Goal: Transaction & Acquisition: Purchase product/service

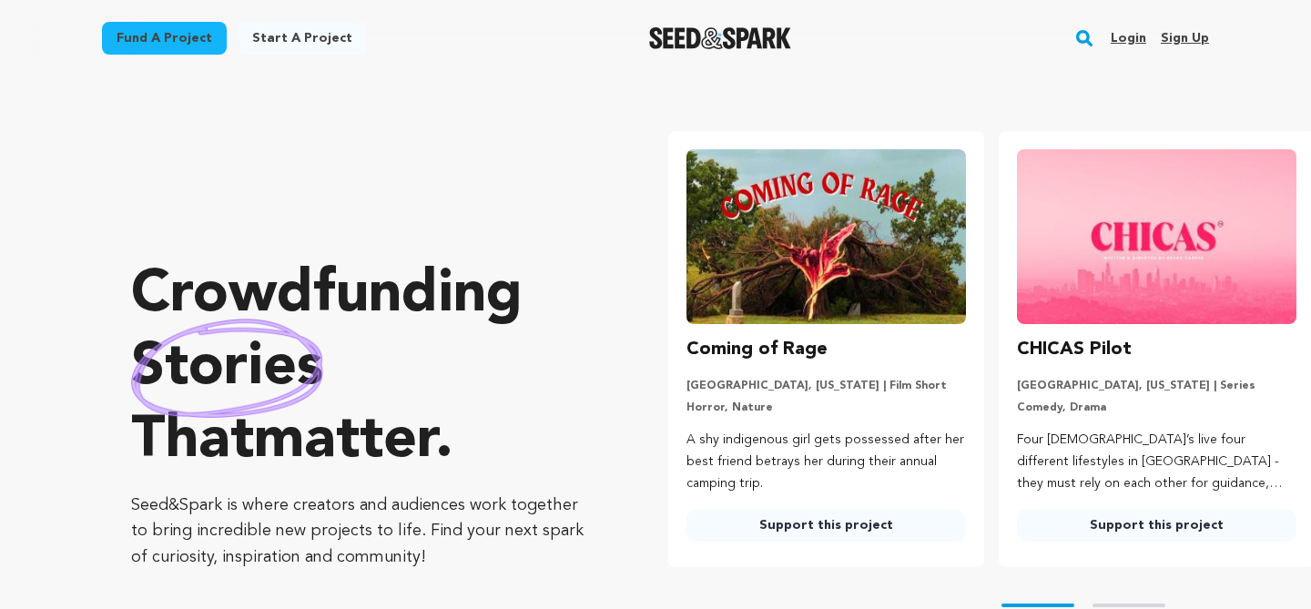
click at [1095, 42] on rect "button" at bounding box center [1084, 38] width 22 height 22
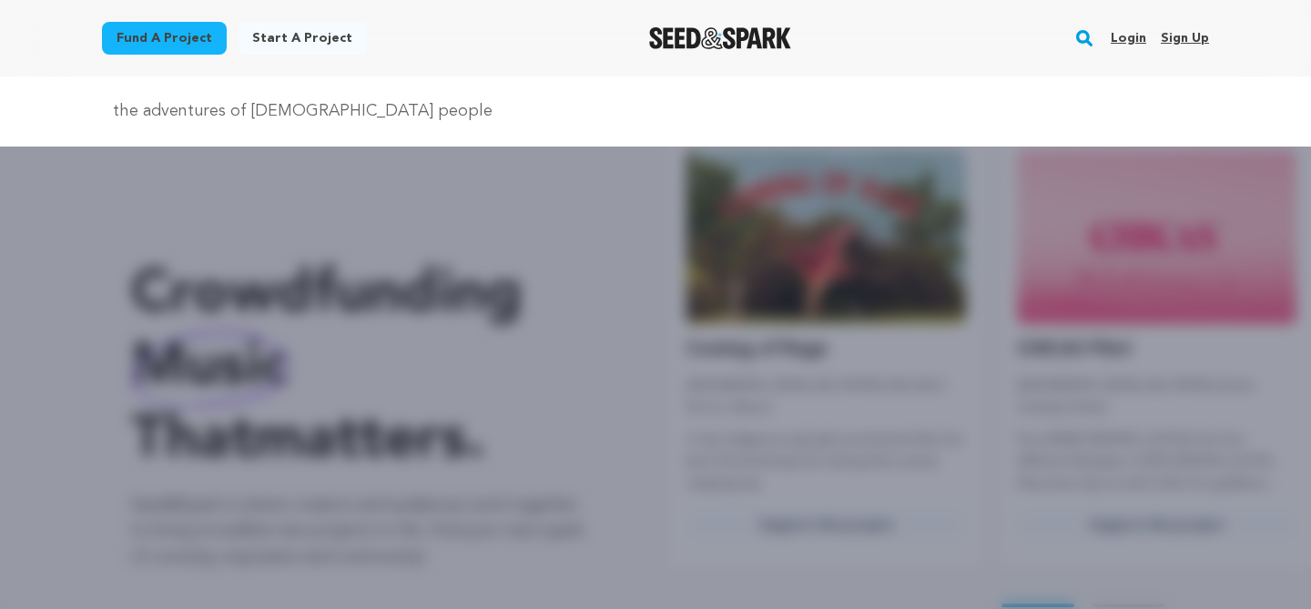
type input "the adventures of black people"
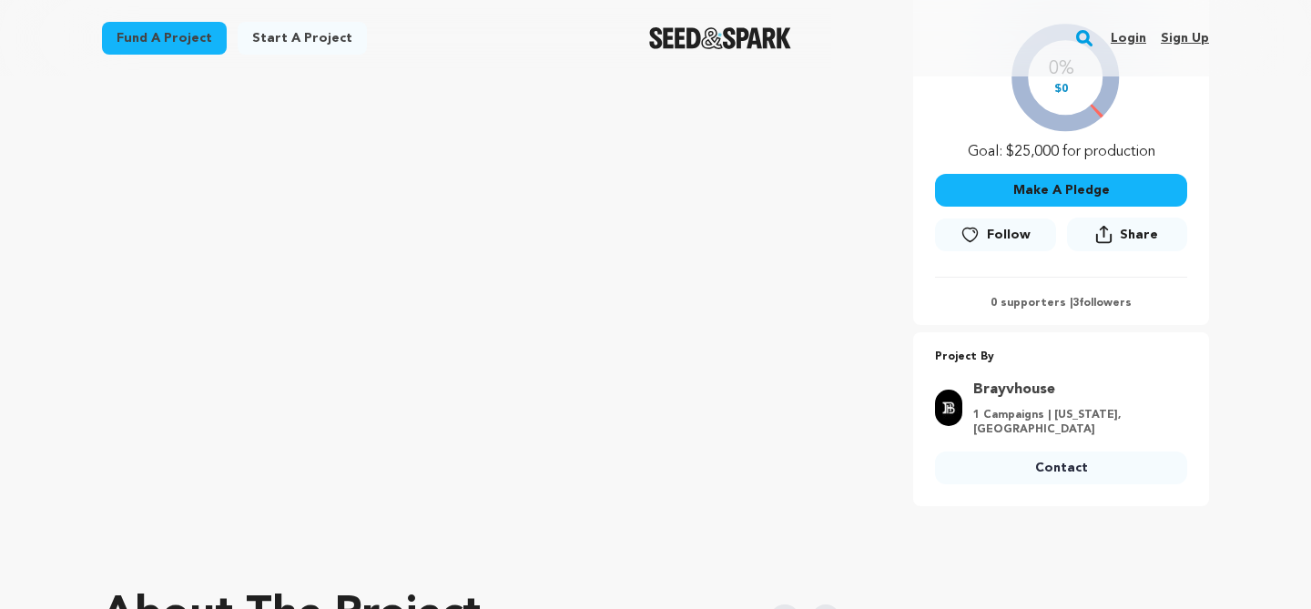
scroll to position [416, 0]
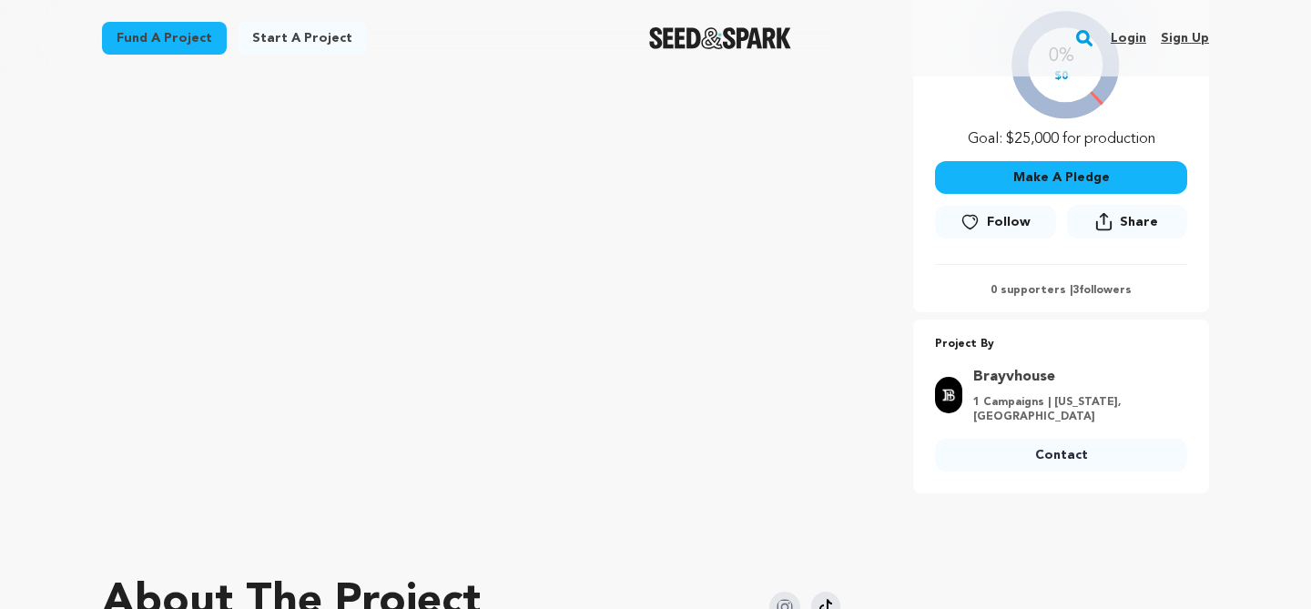
click at [1124, 43] on link "Login" at bounding box center [1127, 38] width 35 height 29
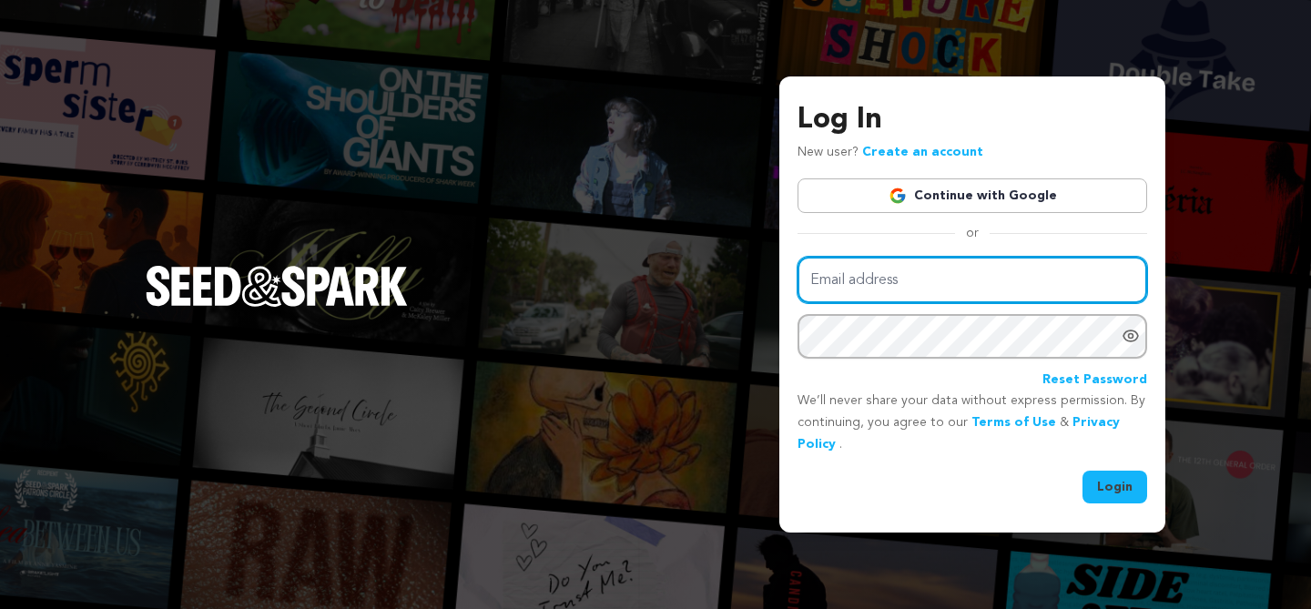
type input "skgrady22@gmail.com"
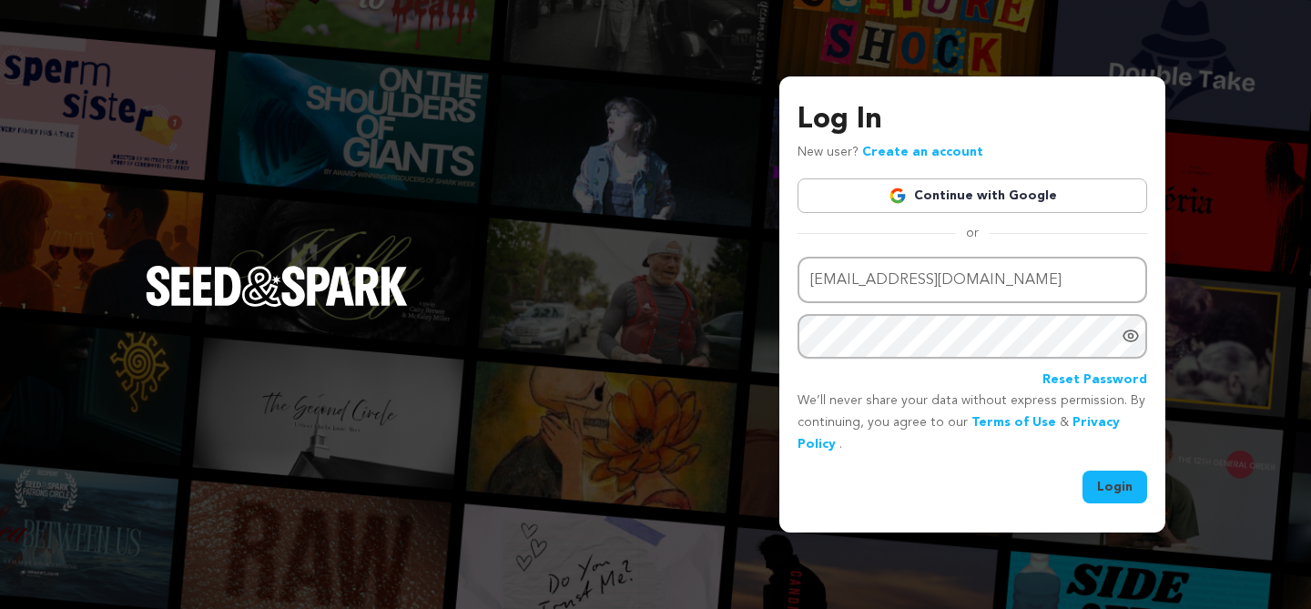
click at [1110, 499] on button "Login" at bounding box center [1114, 487] width 65 height 33
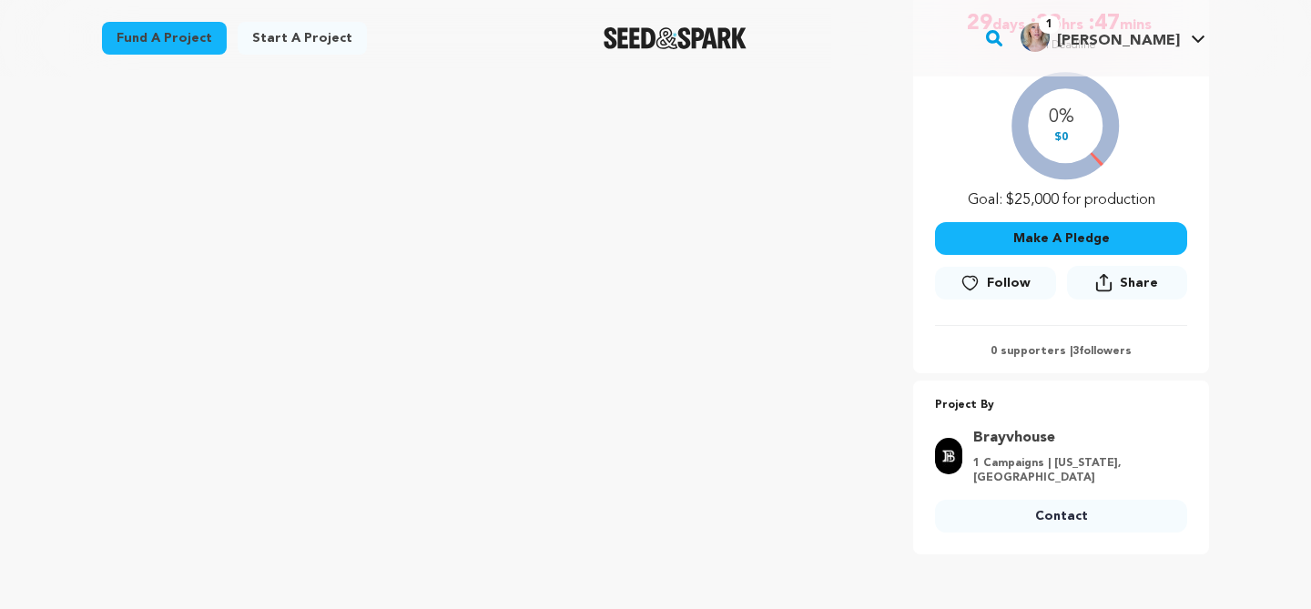
scroll to position [364, 0]
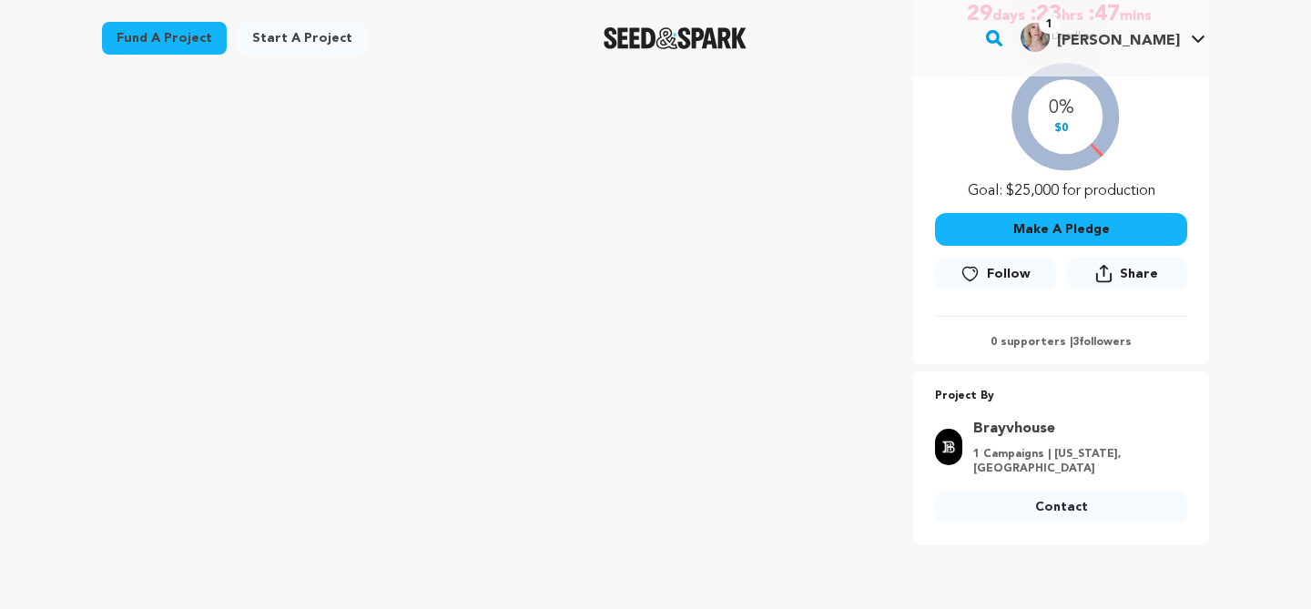
click at [971, 274] on icon at bounding box center [969, 274] width 19 height 18
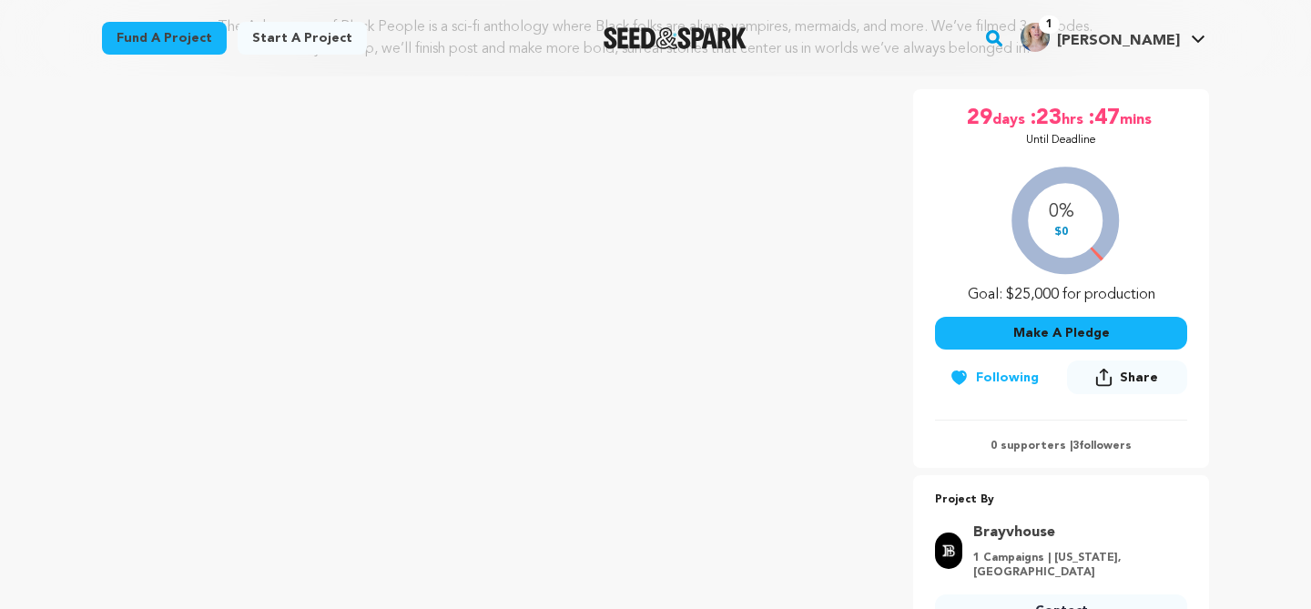
scroll to position [250, 0]
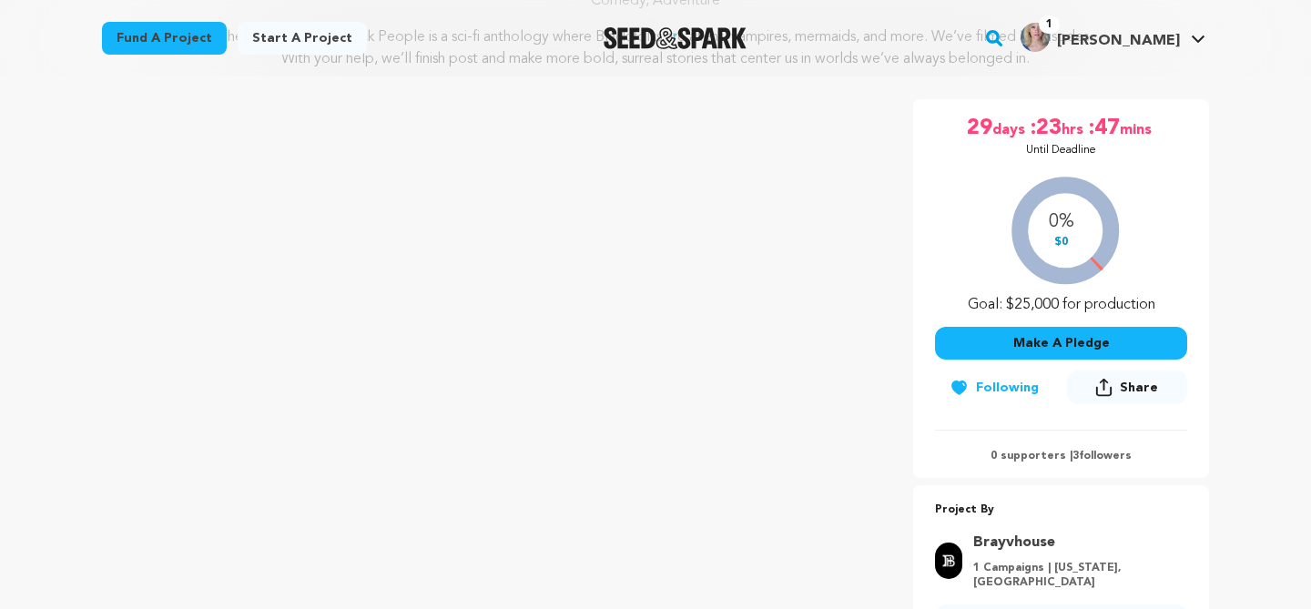
click at [1082, 339] on button "Make A Pledge" at bounding box center [1061, 343] width 252 height 33
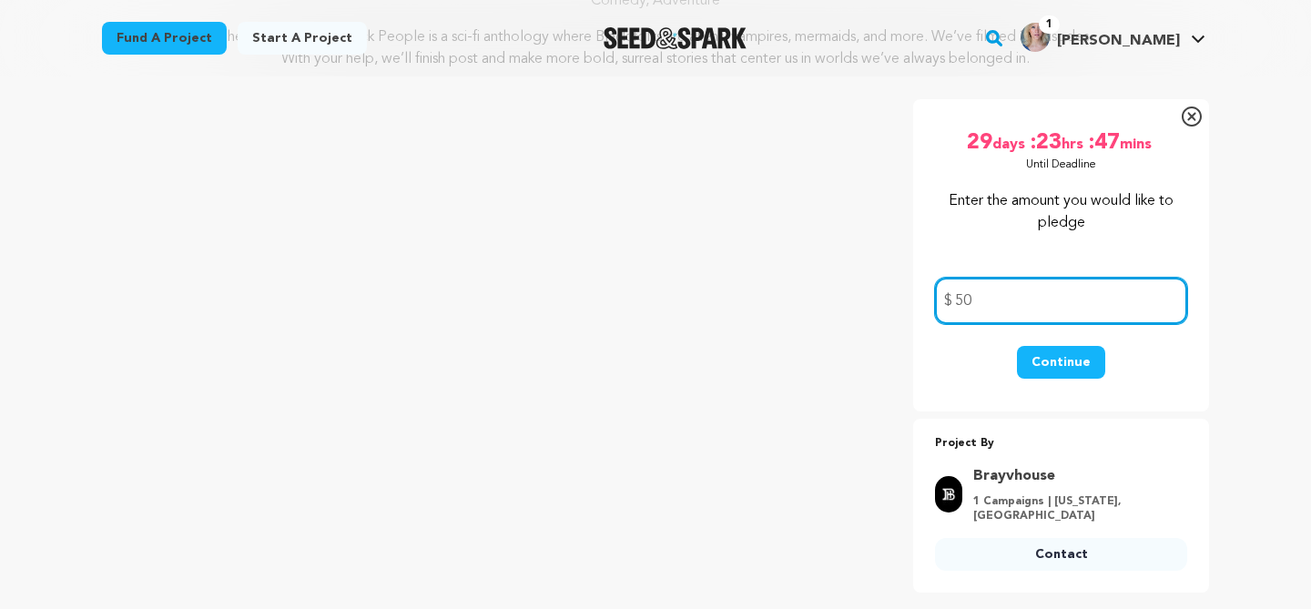
type input "50"
click at [1059, 367] on button "Continue" at bounding box center [1061, 362] width 88 height 33
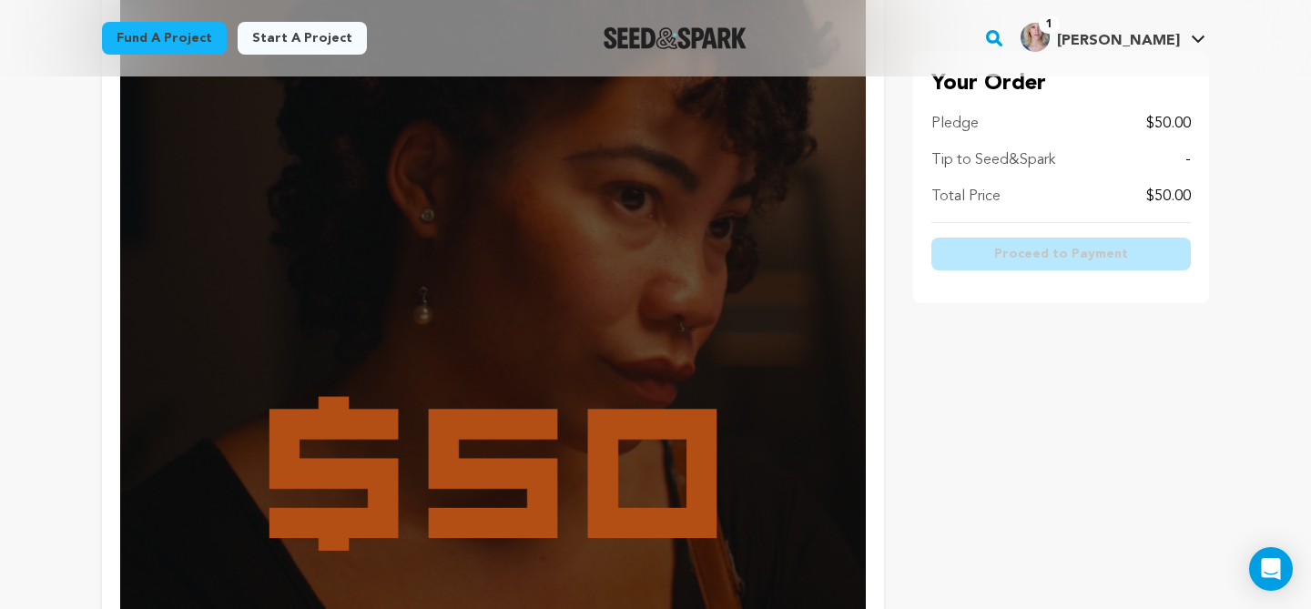
scroll to position [3181, 0]
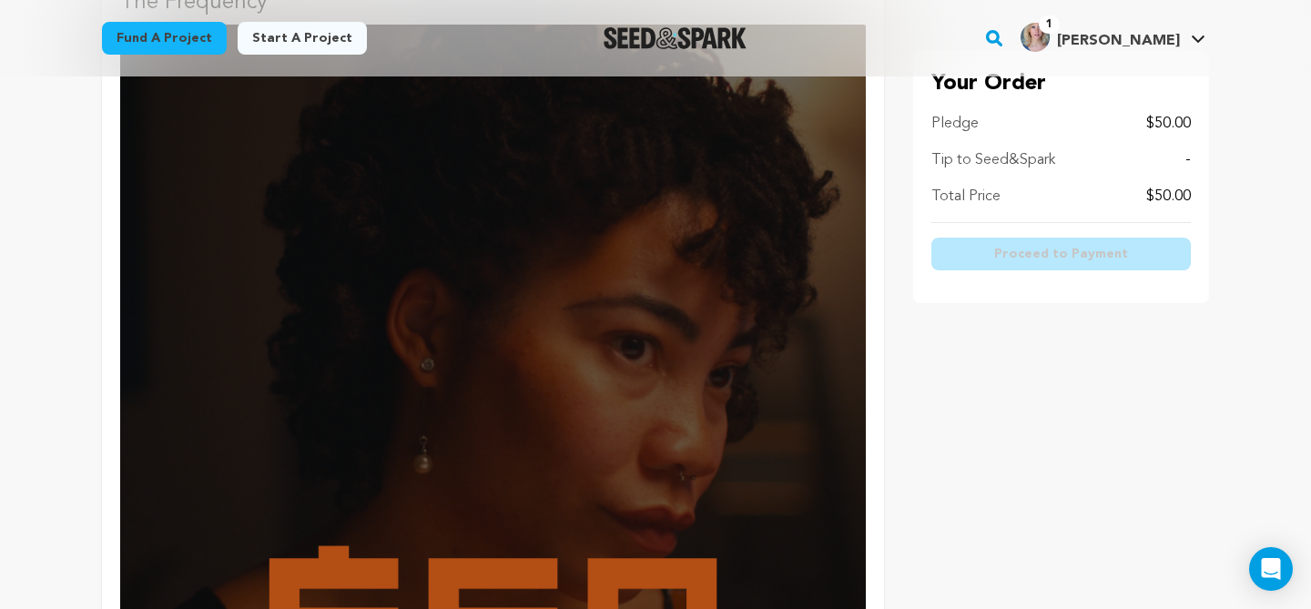
click at [444, 304] on img at bounding box center [492, 397] width 745 height 745
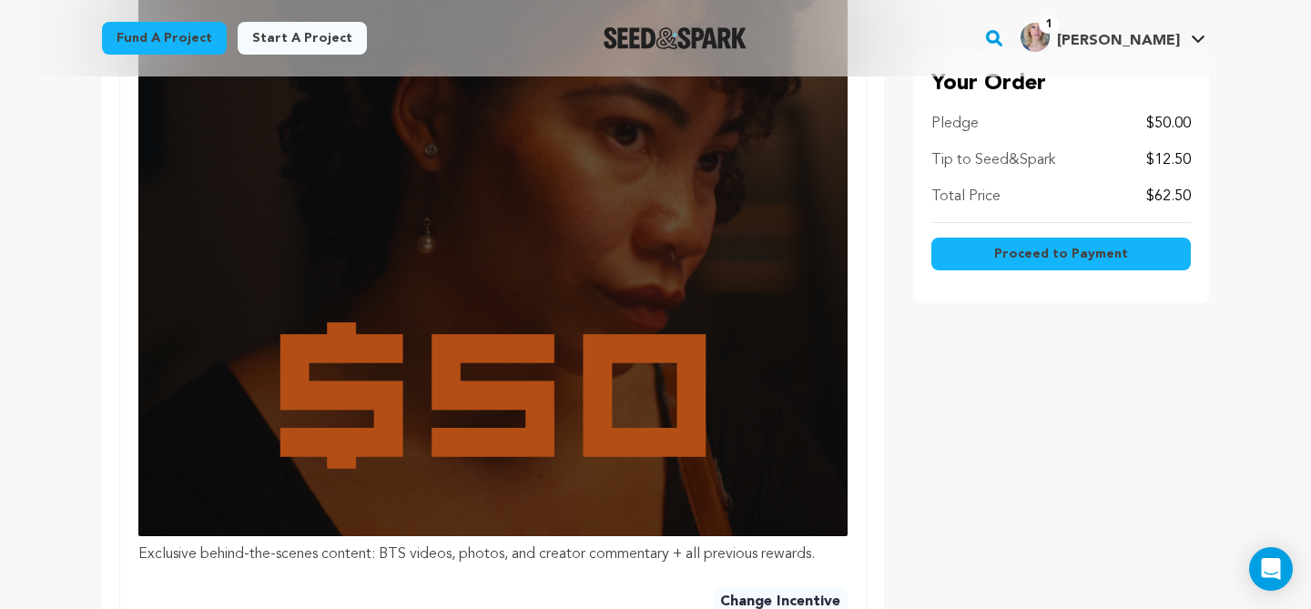
scroll to position [1225, 0]
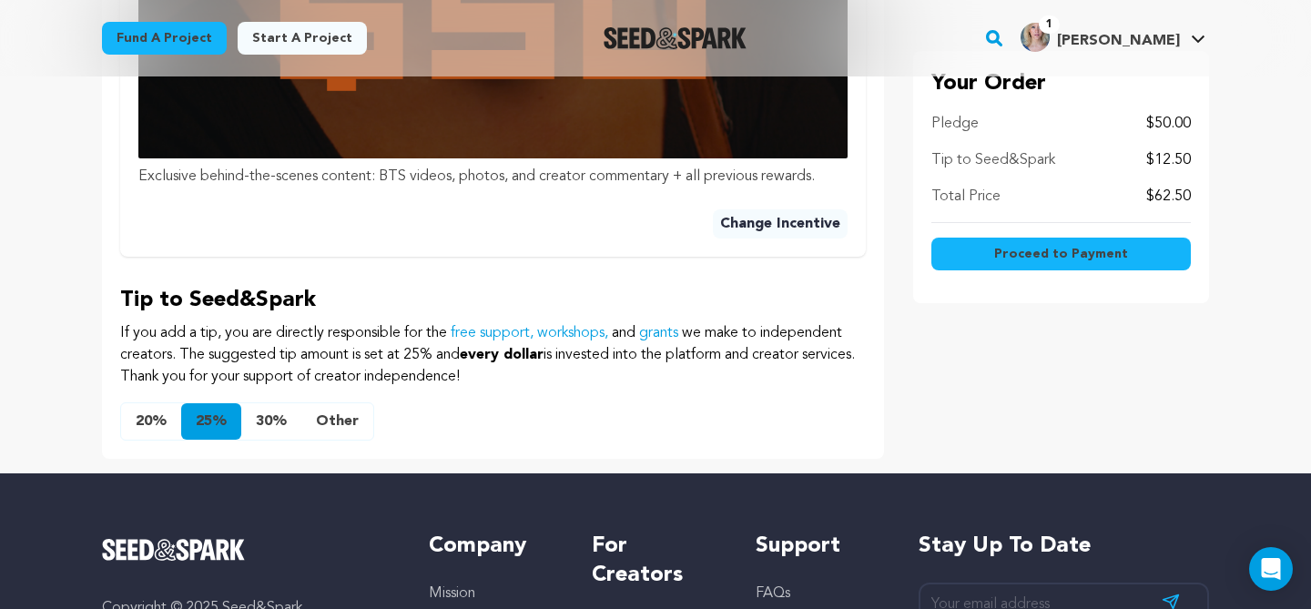
click at [323, 423] on button "Other" at bounding box center [337, 421] width 72 height 36
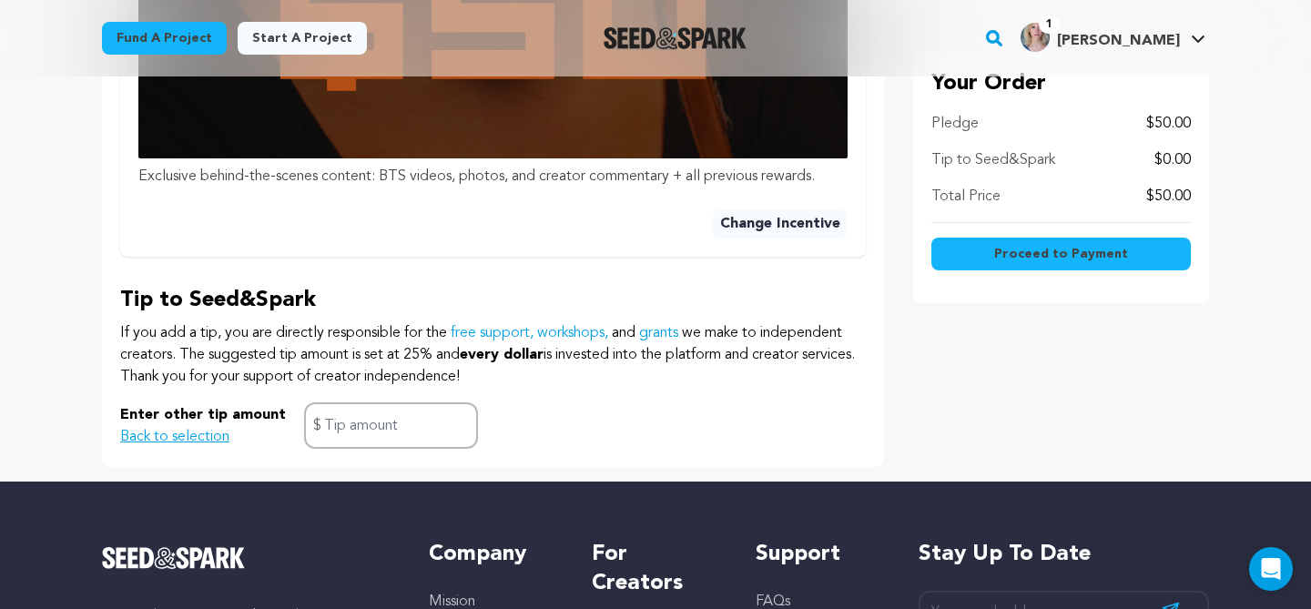
click at [718, 406] on div "Enter other tip amount Back to selection $" at bounding box center [492, 425] width 745 height 46
click at [1041, 264] on button "Proceed to Payment" at bounding box center [1060, 254] width 259 height 33
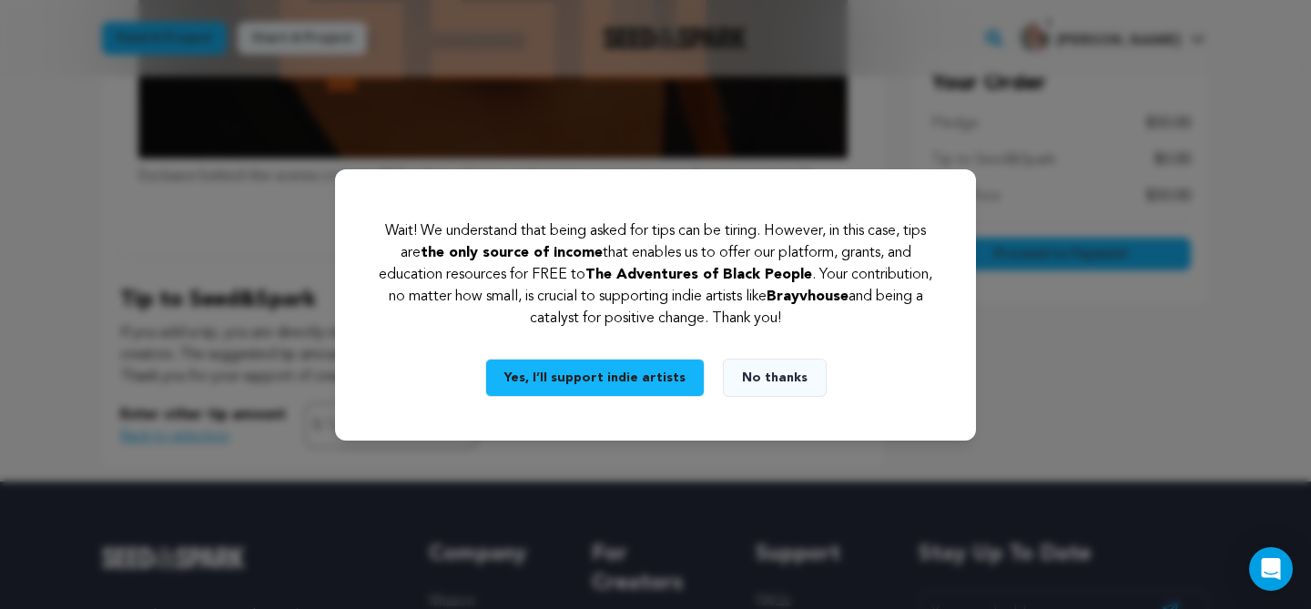
click at [786, 380] on button "No thanks" at bounding box center [775, 378] width 104 height 38
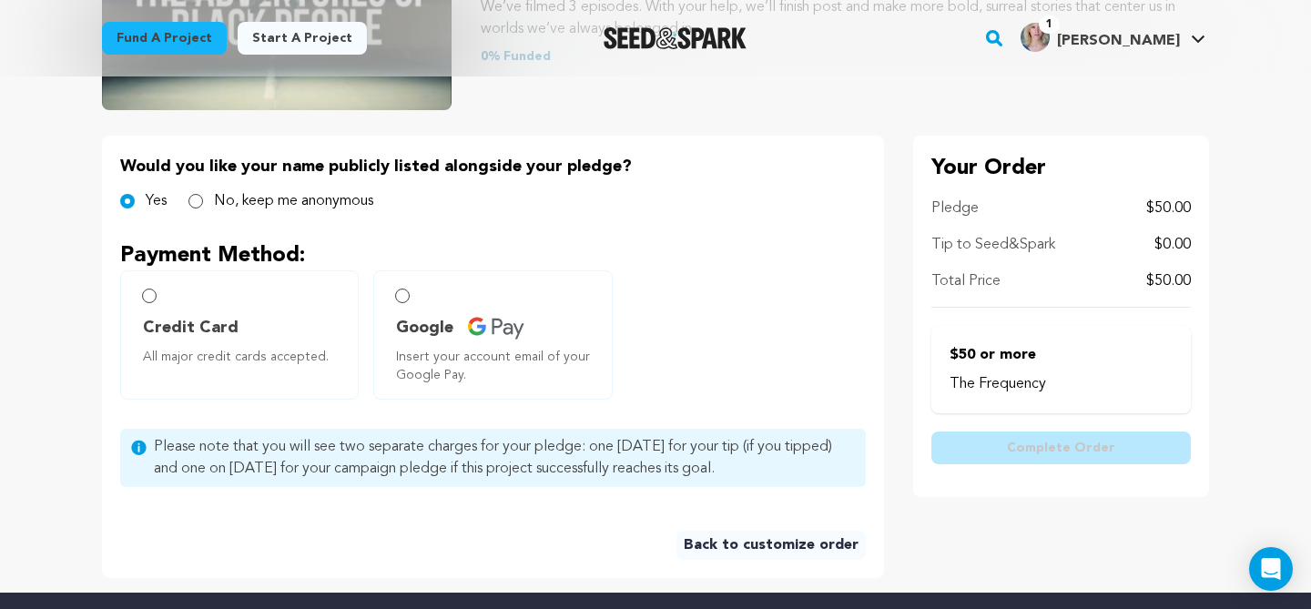
scroll to position [343, 0]
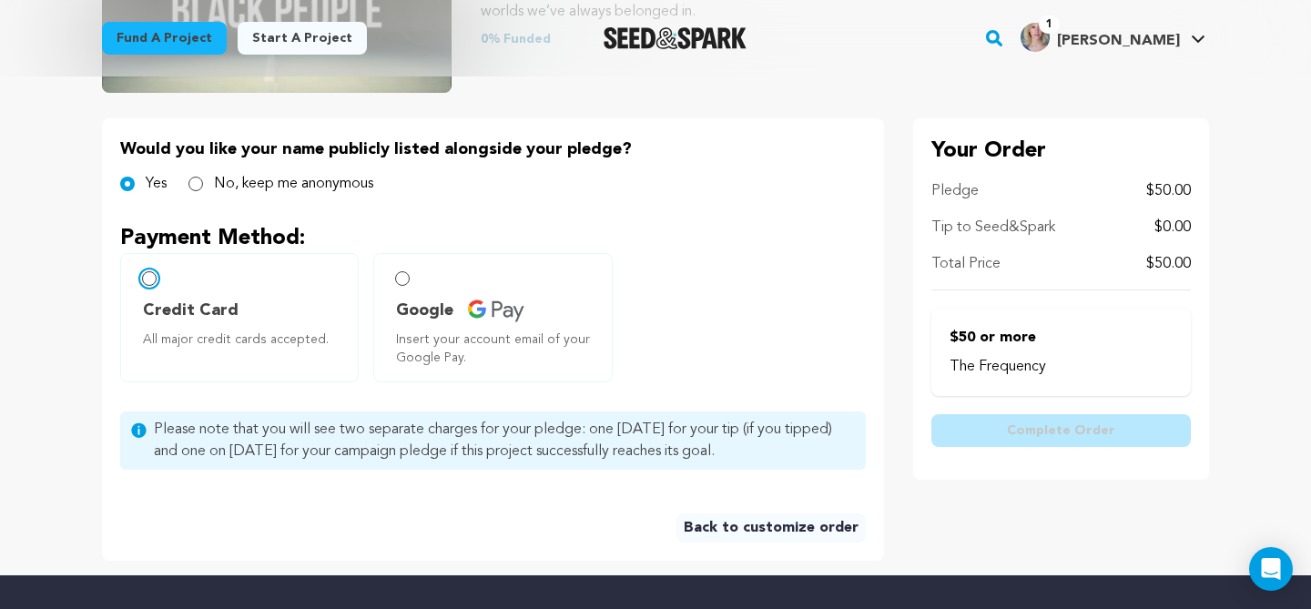
click at [152, 281] on input "Credit Card All major credit cards accepted." at bounding box center [149, 278] width 15 height 15
radio input "false"
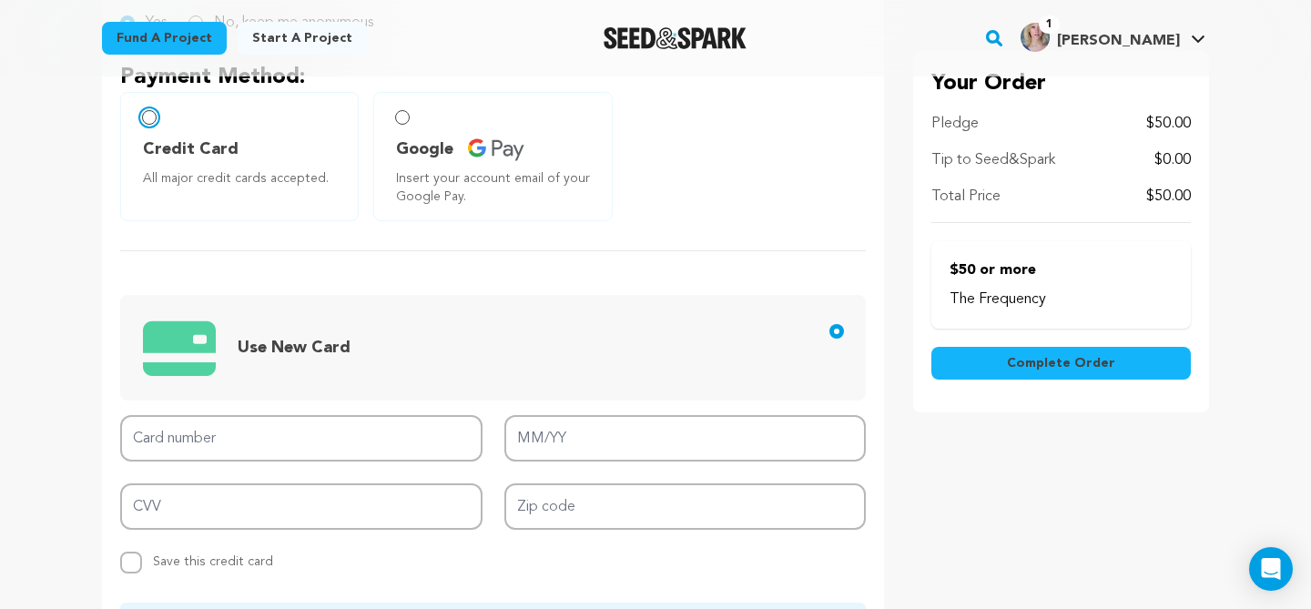
scroll to position [520, 0]
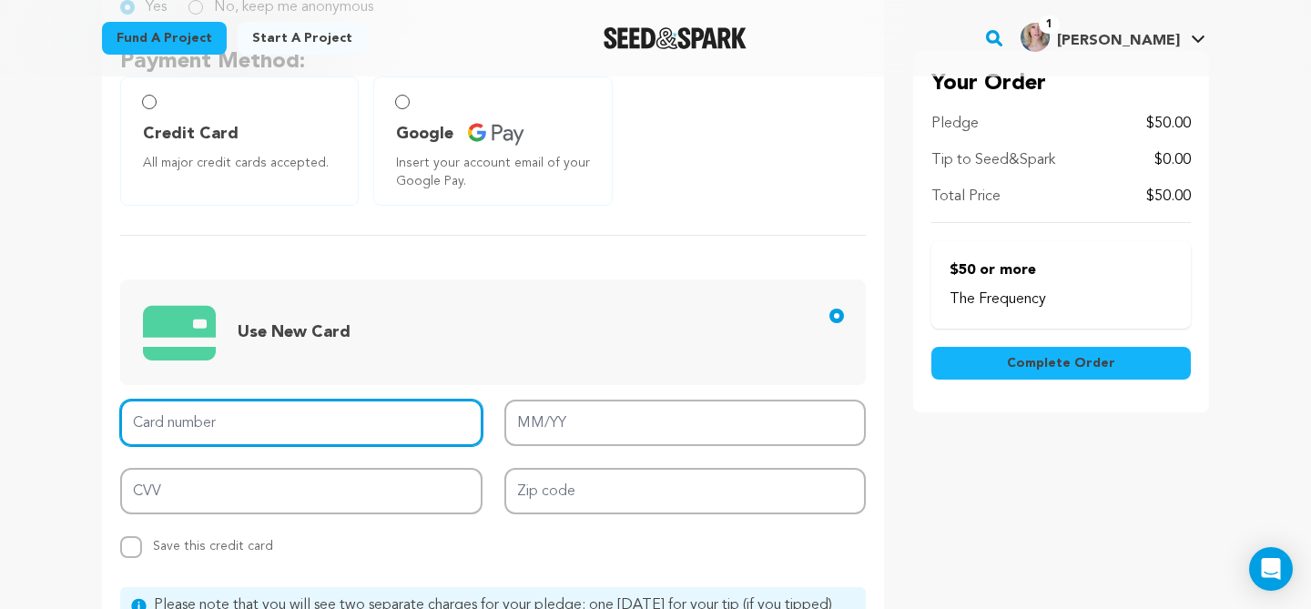
click at [177, 400] on input "Card number" at bounding box center [301, 423] width 362 height 46
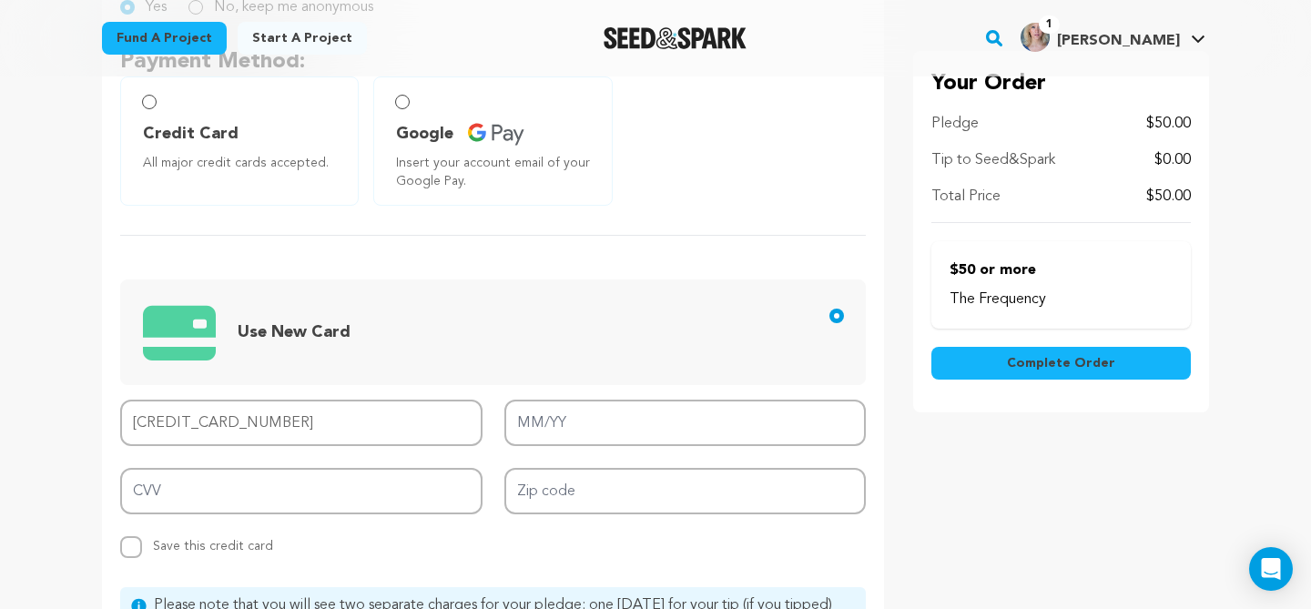
type input "4246 3153 4038 1498"
type input "06/27"
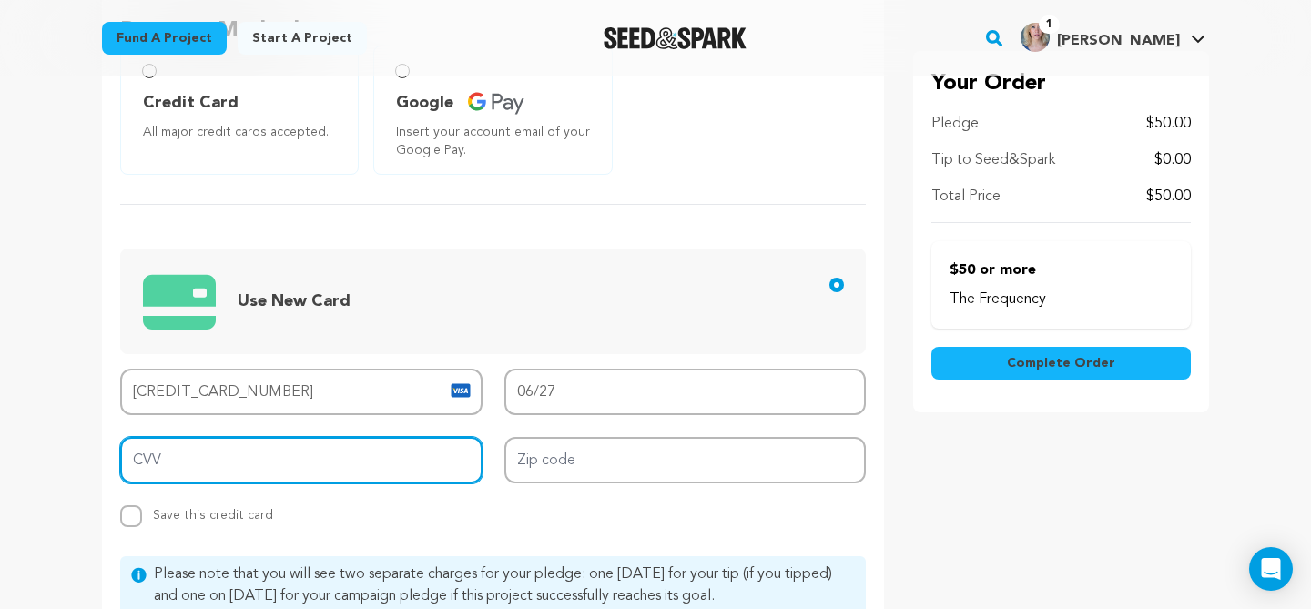
click at [245, 467] on input "CVV" at bounding box center [301, 460] width 362 height 46
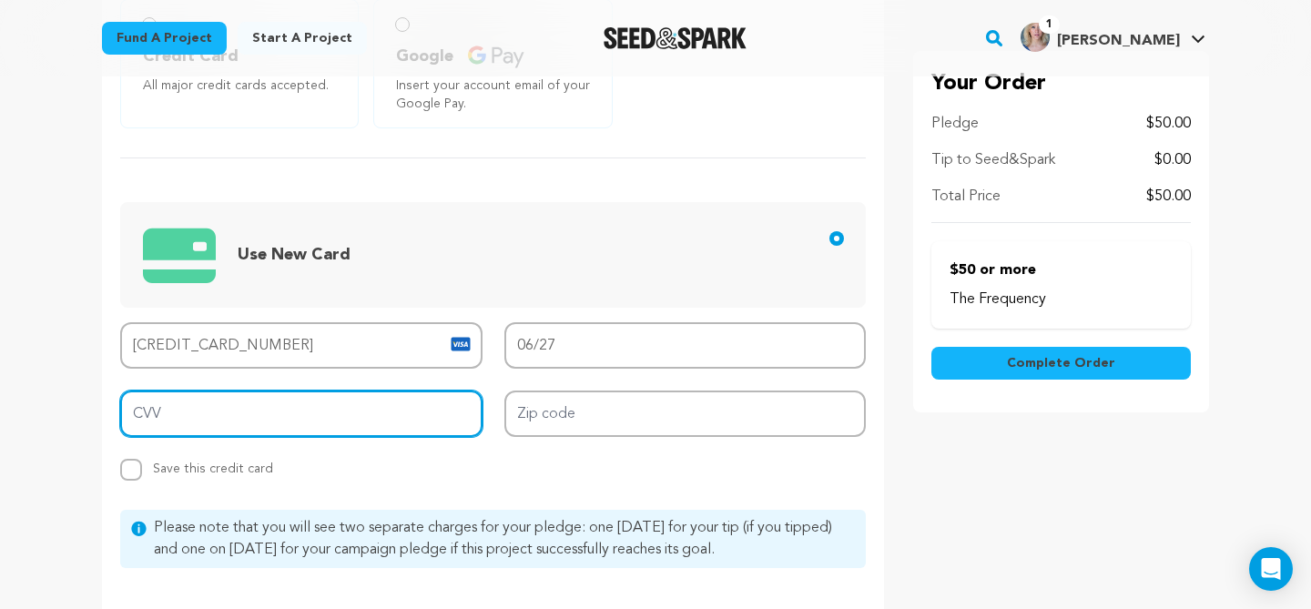
scroll to position [598, 0]
type input "978"
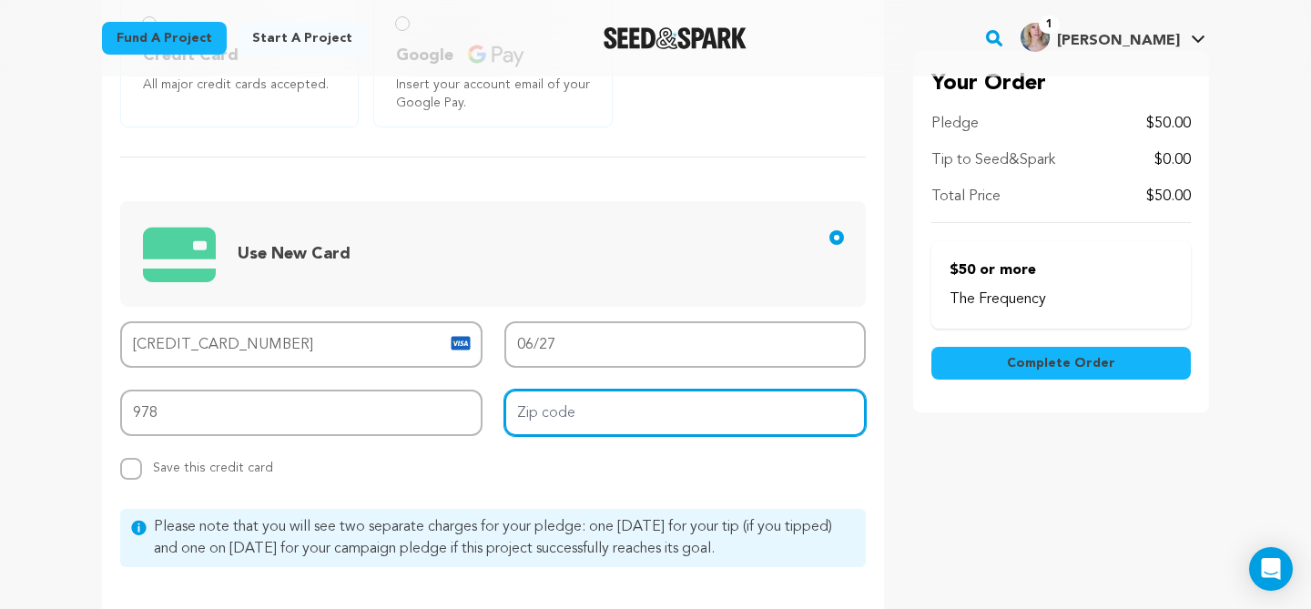
click at [537, 409] on input "Zip code" at bounding box center [685, 413] width 362 height 46
type input "30306"
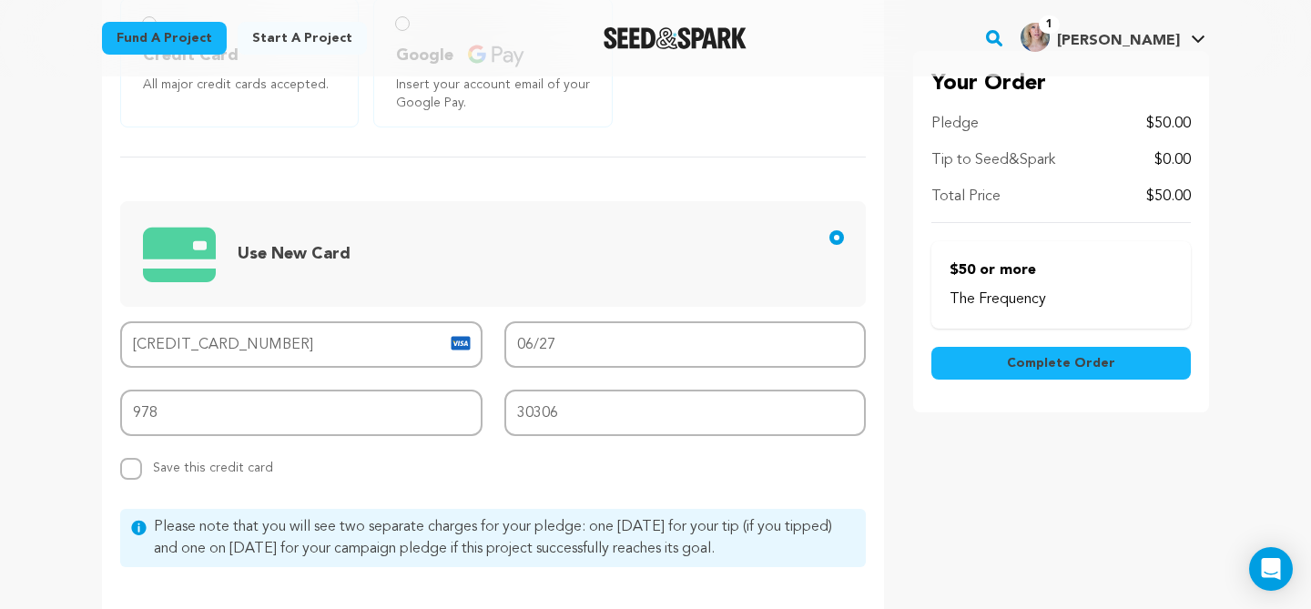
click at [65, 418] on main "Fund a project Start a project Search" at bounding box center [655, 271] width 1311 height 1738
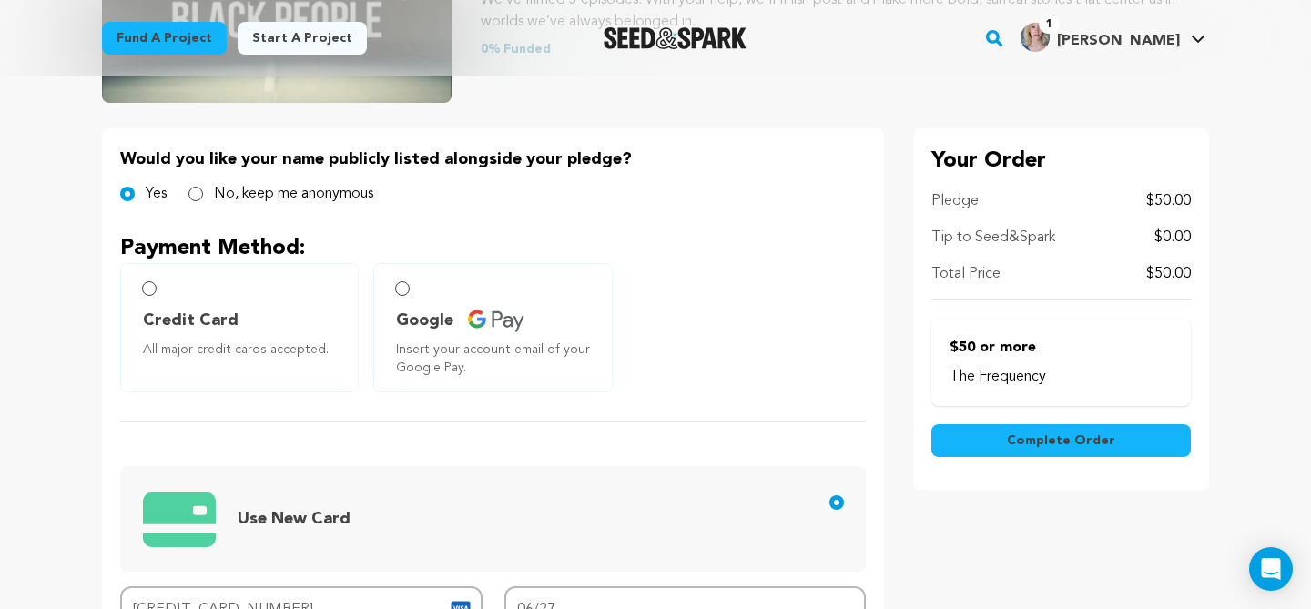
scroll to position [324, 0]
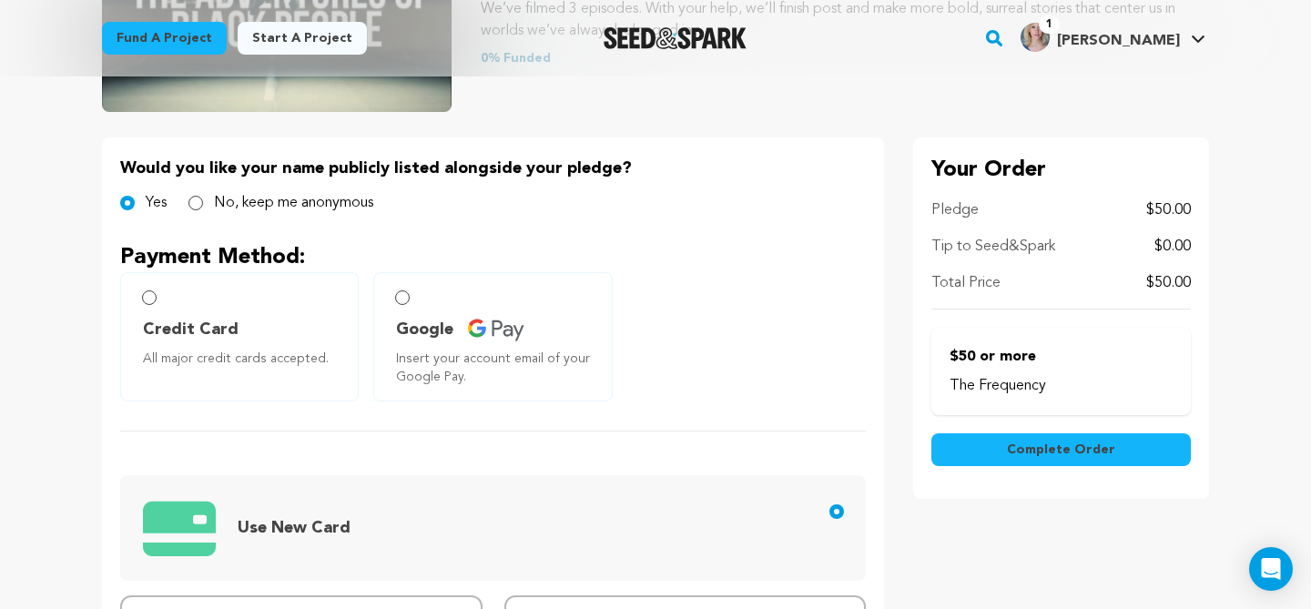
click at [145, 304] on label "Credit Card All major credit cards accepted." at bounding box center [239, 336] width 238 height 129
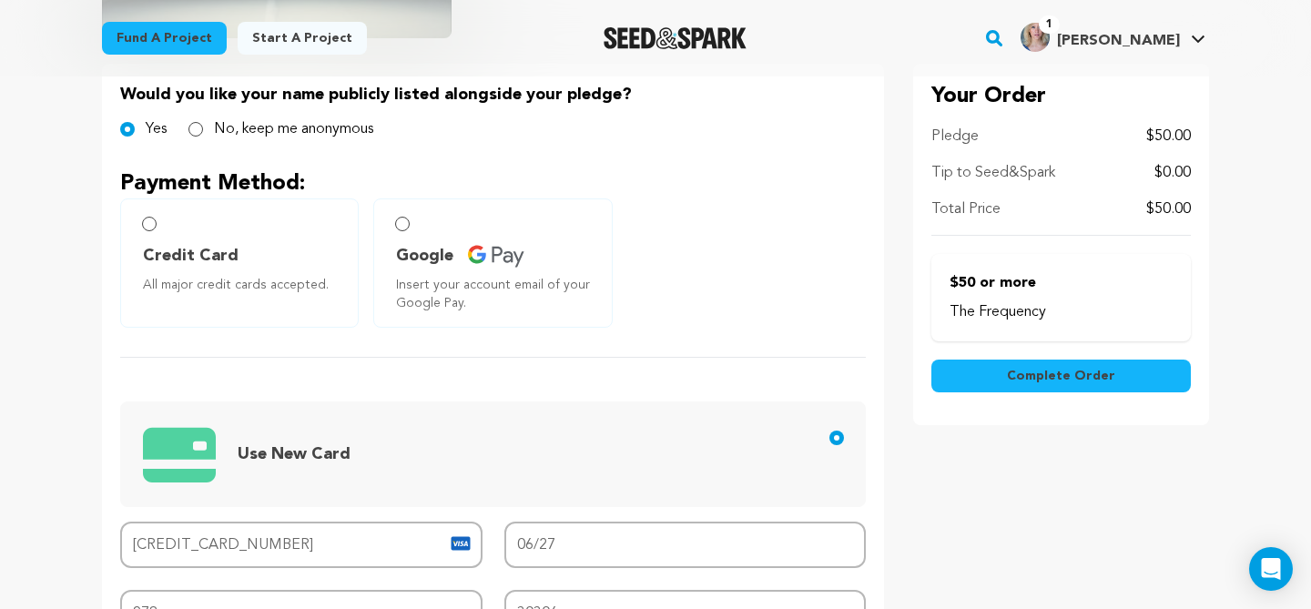
scroll to position [391, 0]
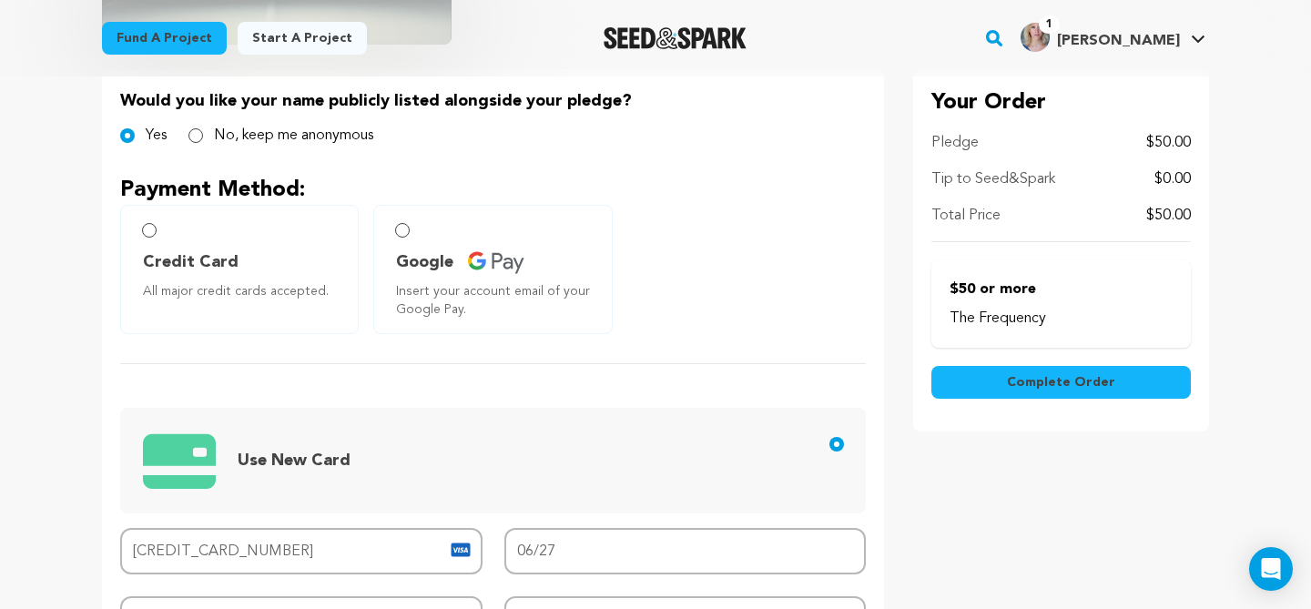
click at [1050, 386] on span "Complete Order" at bounding box center [1061, 382] width 108 height 18
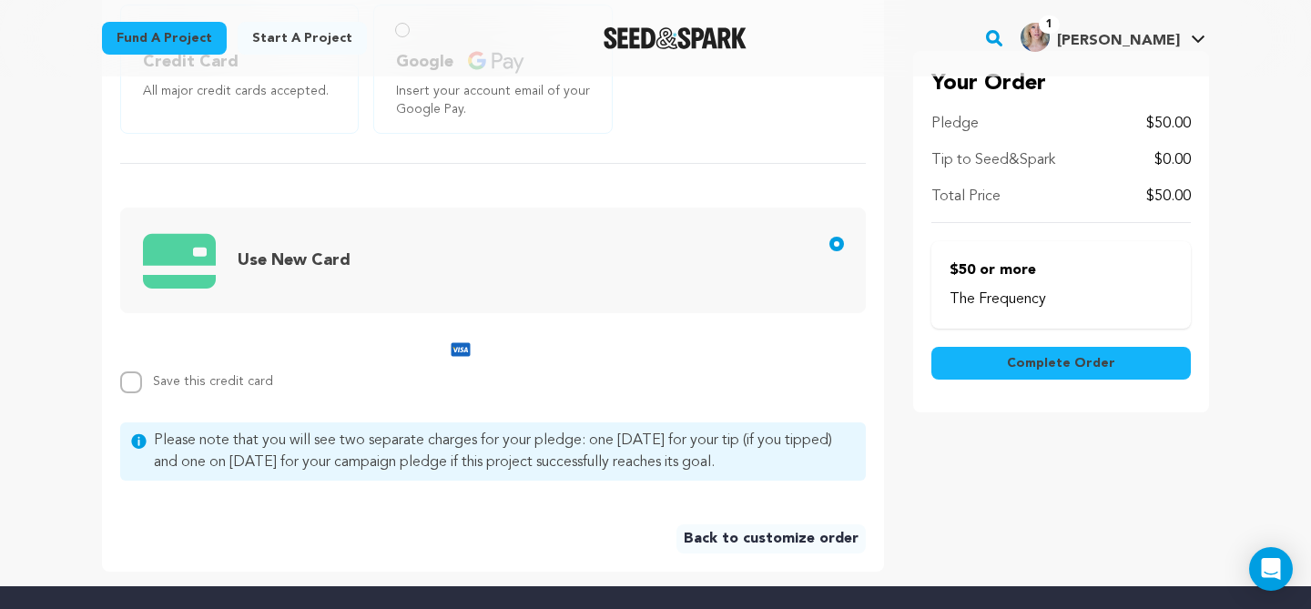
scroll to position [513, 0]
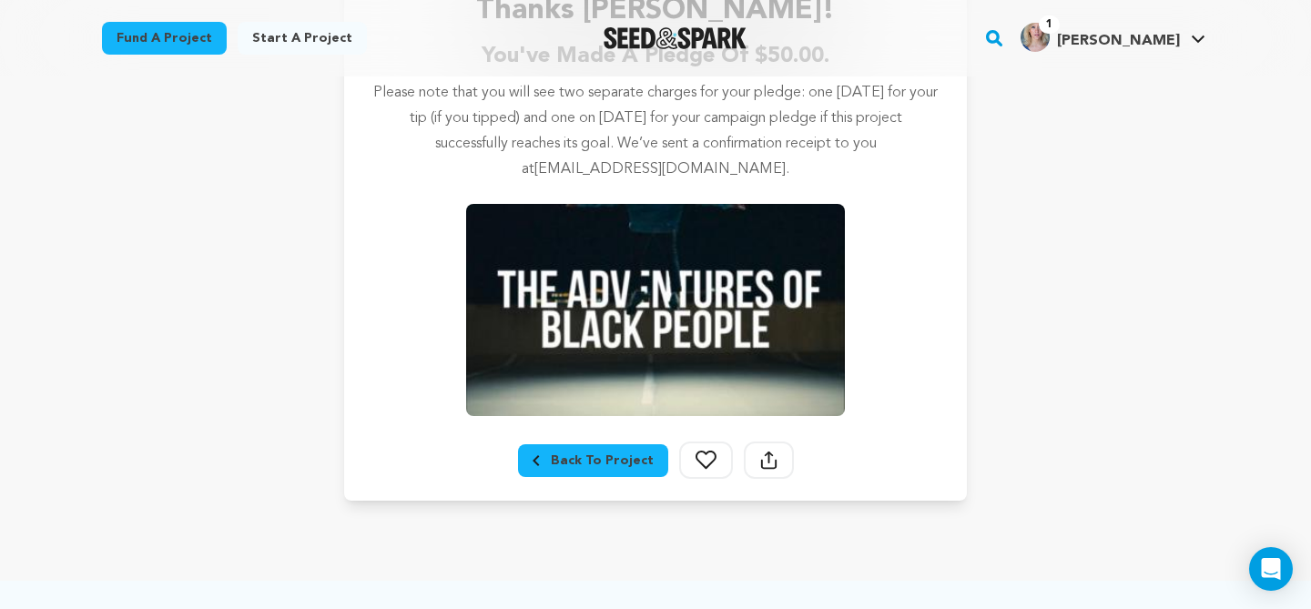
scroll to position [375, 0]
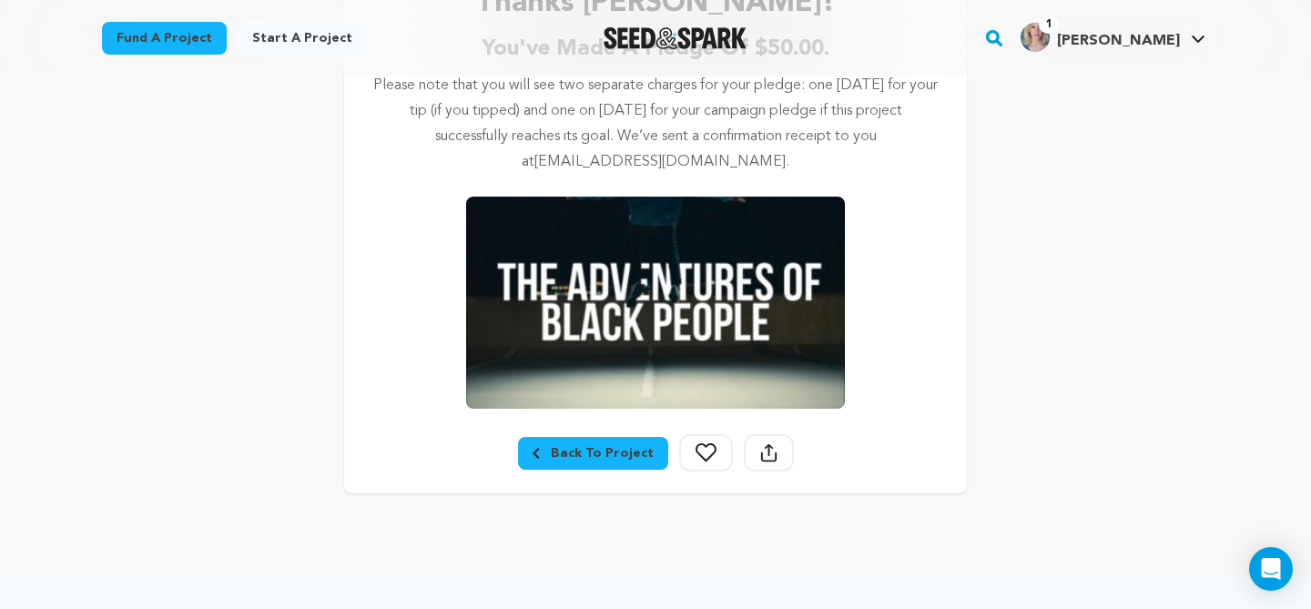
click at [557, 459] on div "Back To Project" at bounding box center [592, 453] width 121 height 18
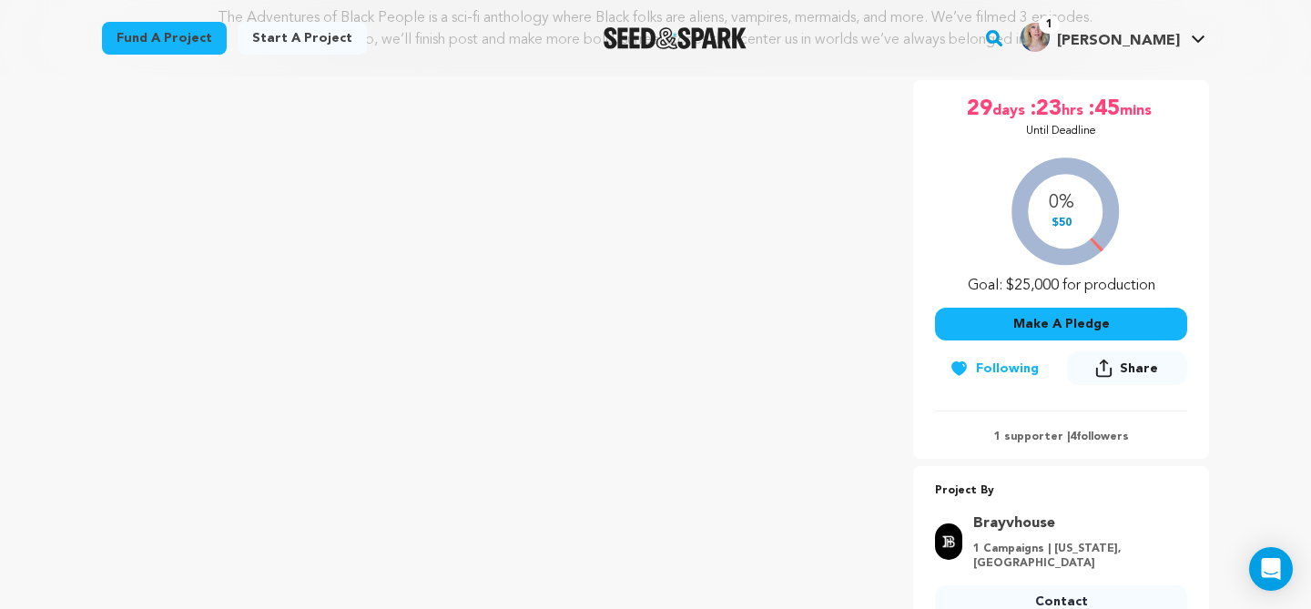
scroll to position [344, 0]
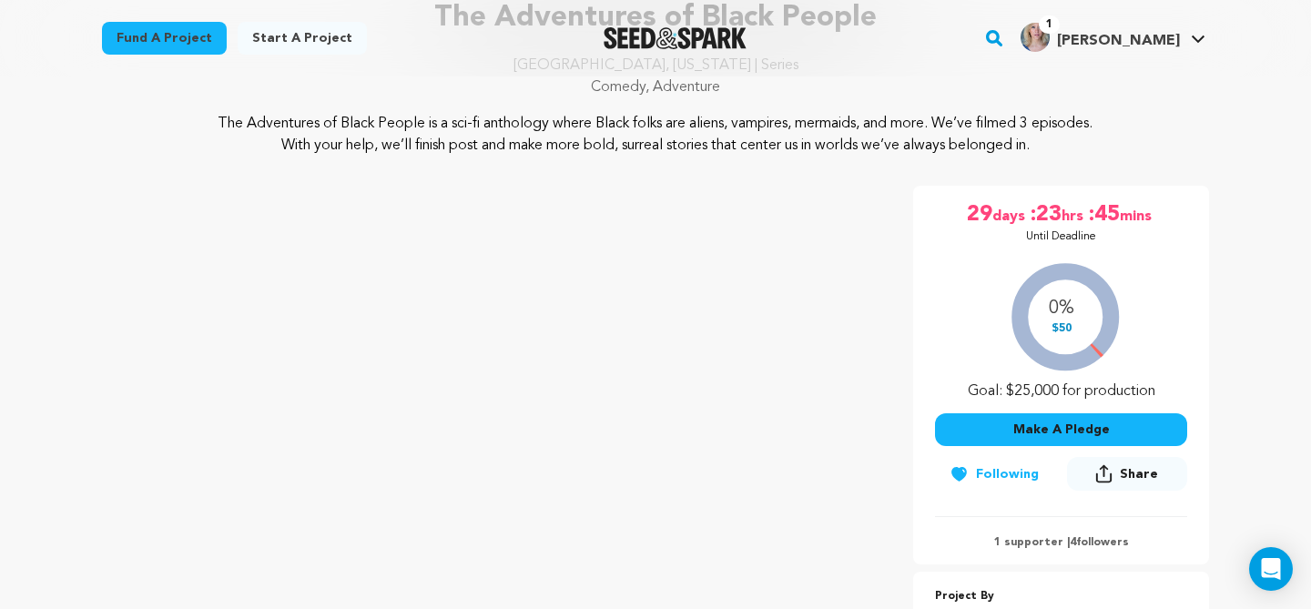
scroll to position [165, 0]
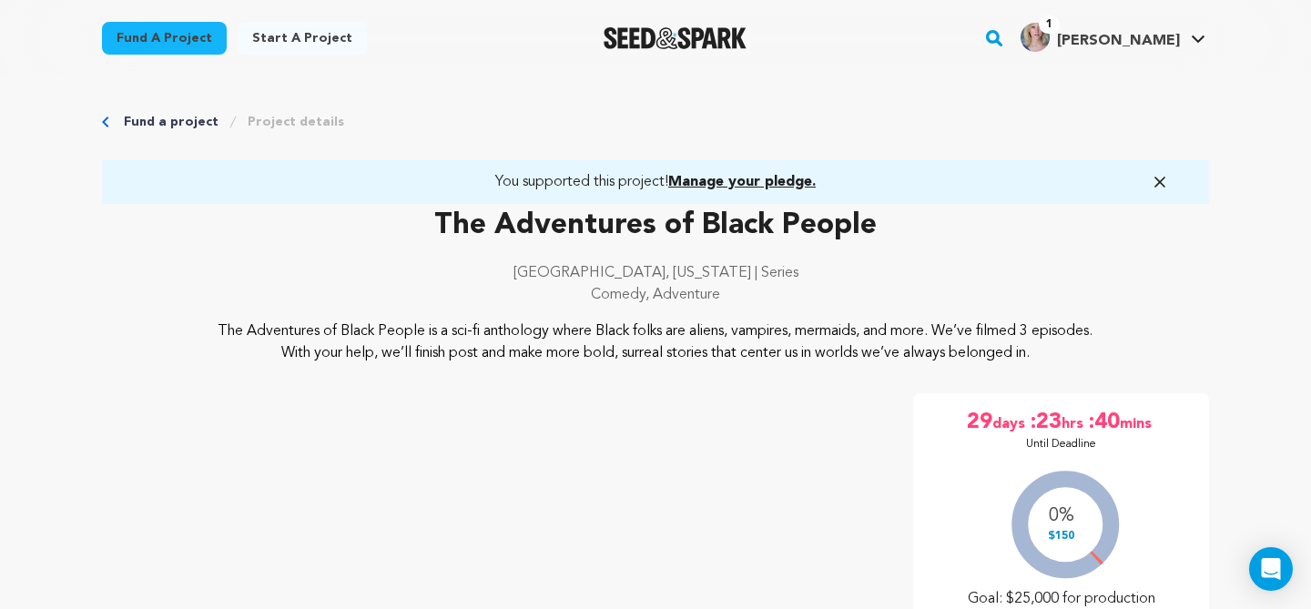
click at [1049, 30] on img "Shelby G.'s Profile" at bounding box center [1034, 37] width 29 height 29
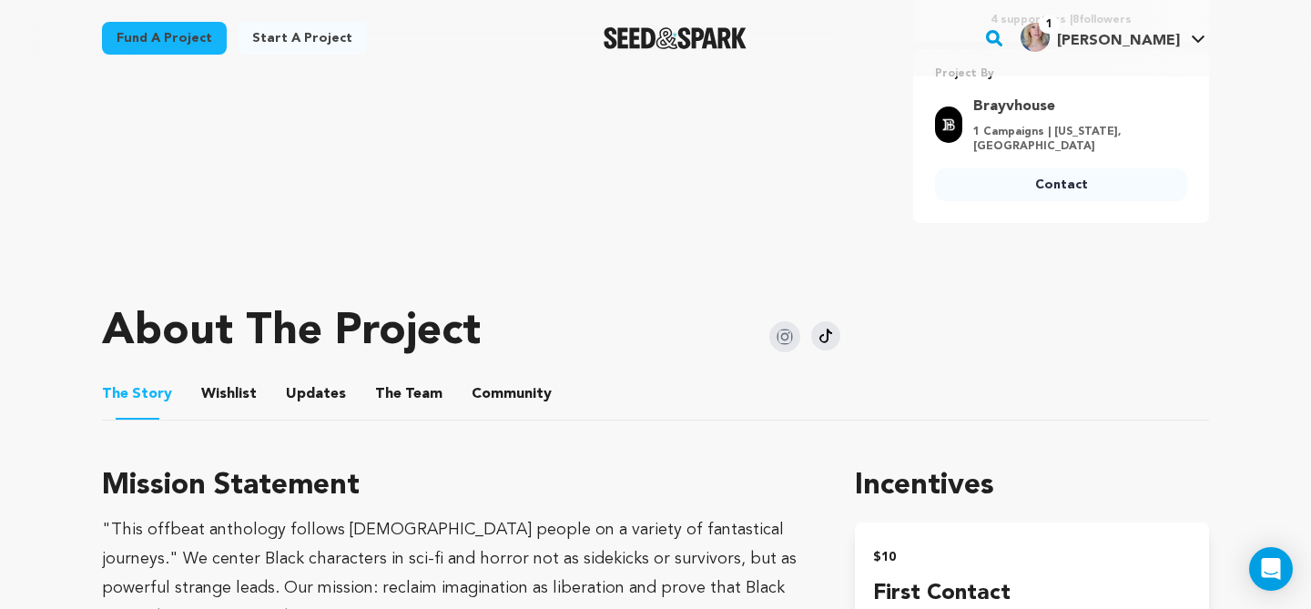
scroll to position [734, 0]
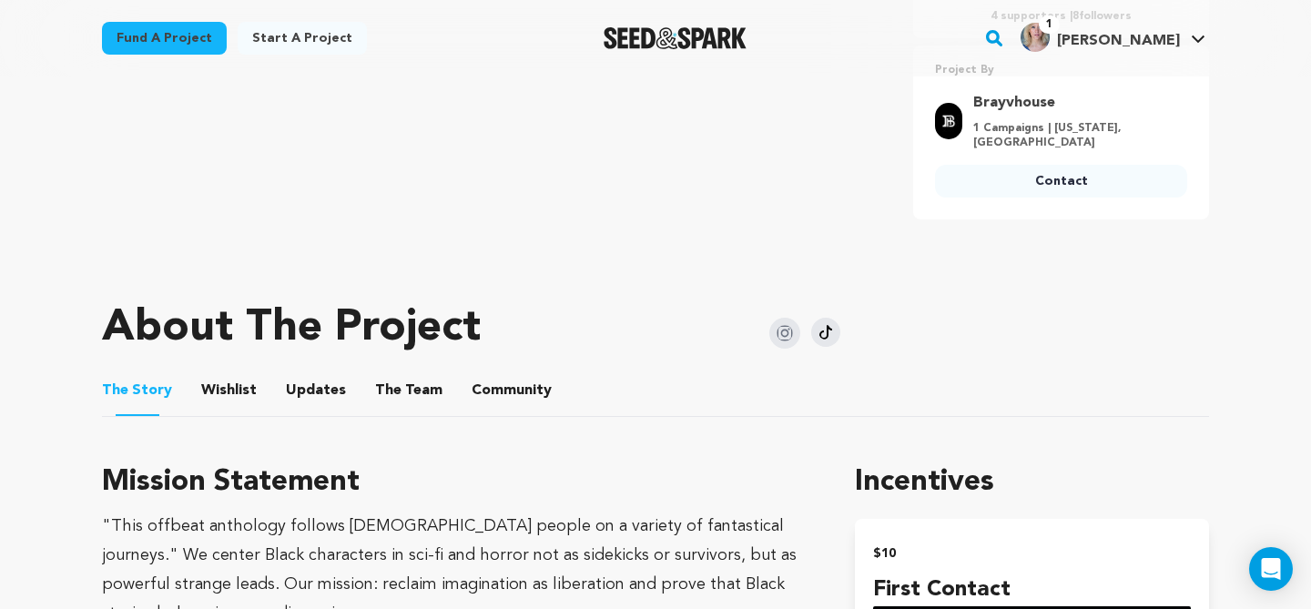
click at [492, 384] on button "Community" at bounding box center [512, 394] width 44 height 44
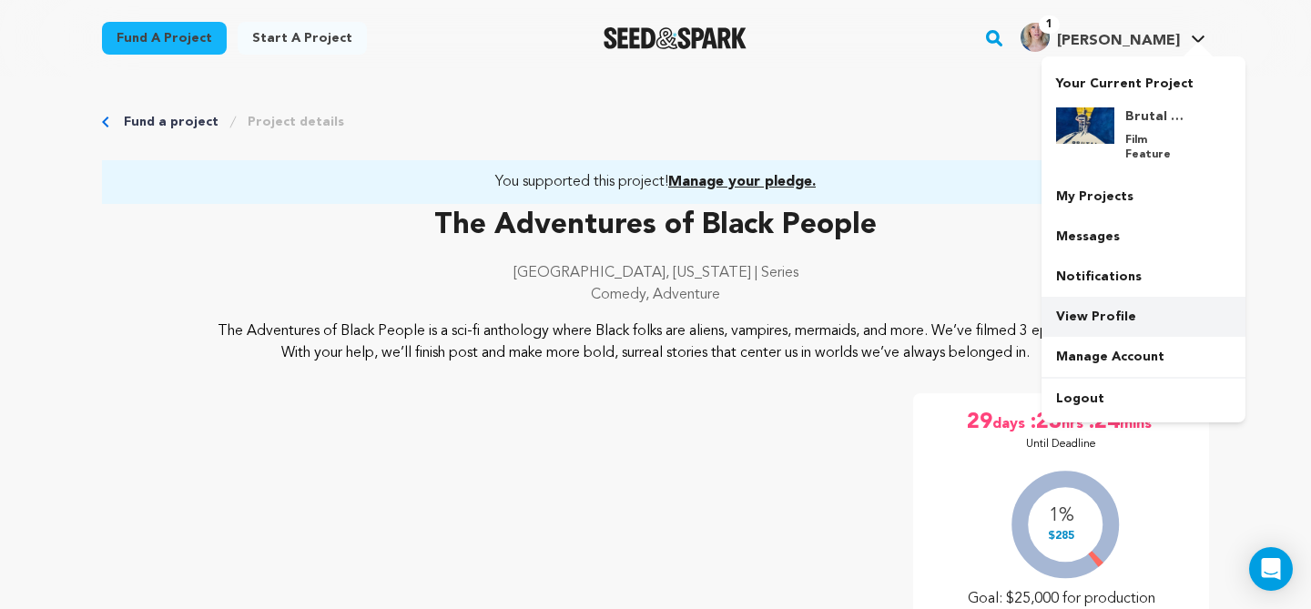
click at [1111, 297] on link "View Profile" at bounding box center [1143, 317] width 204 height 40
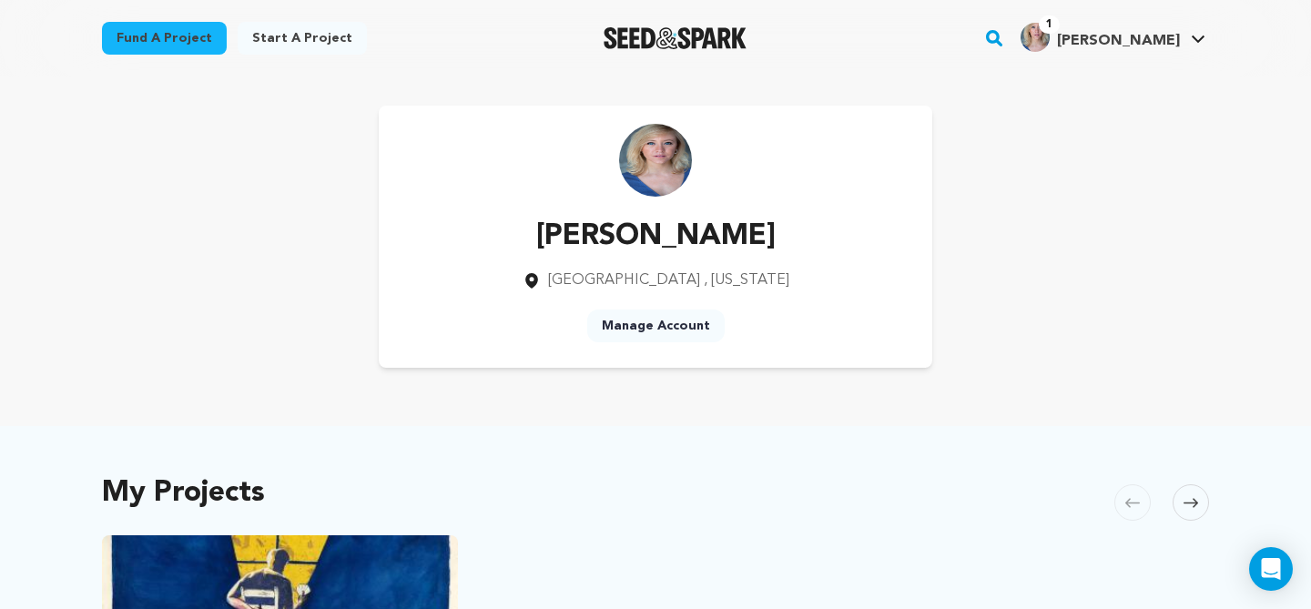
click at [696, 327] on link "Manage Account" at bounding box center [655, 325] width 137 height 33
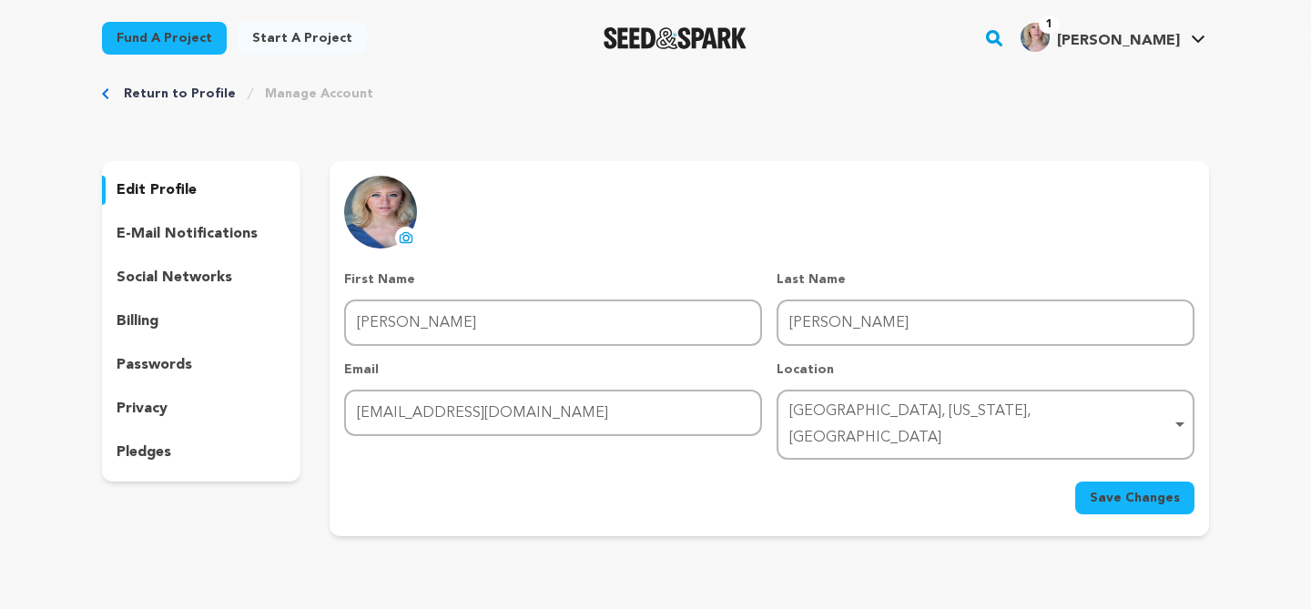
scroll to position [37, 0]
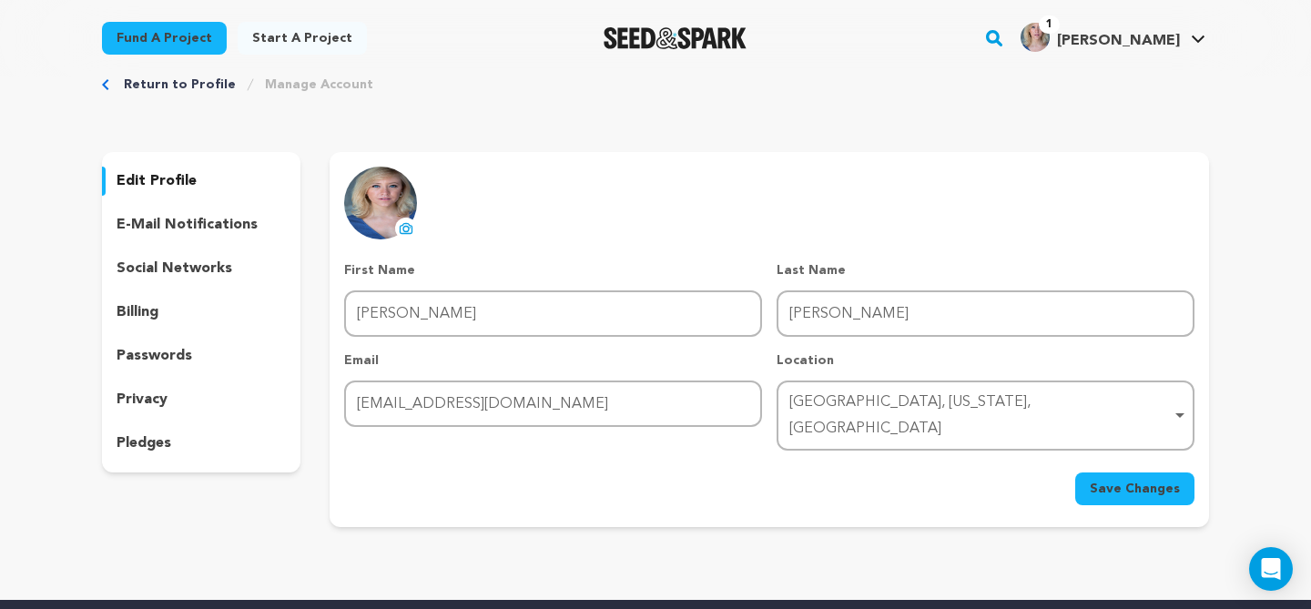
click at [404, 223] on icon at bounding box center [406, 228] width 12 height 10
click at [376, 196] on img at bounding box center [380, 203] width 73 height 73
click at [377, 207] on img at bounding box center [380, 203] width 73 height 73
click at [410, 223] on icon at bounding box center [406, 228] width 15 height 15
click at [1116, 480] on span "Save Changes" at bounding box center [1134, 489] width 90 height 18
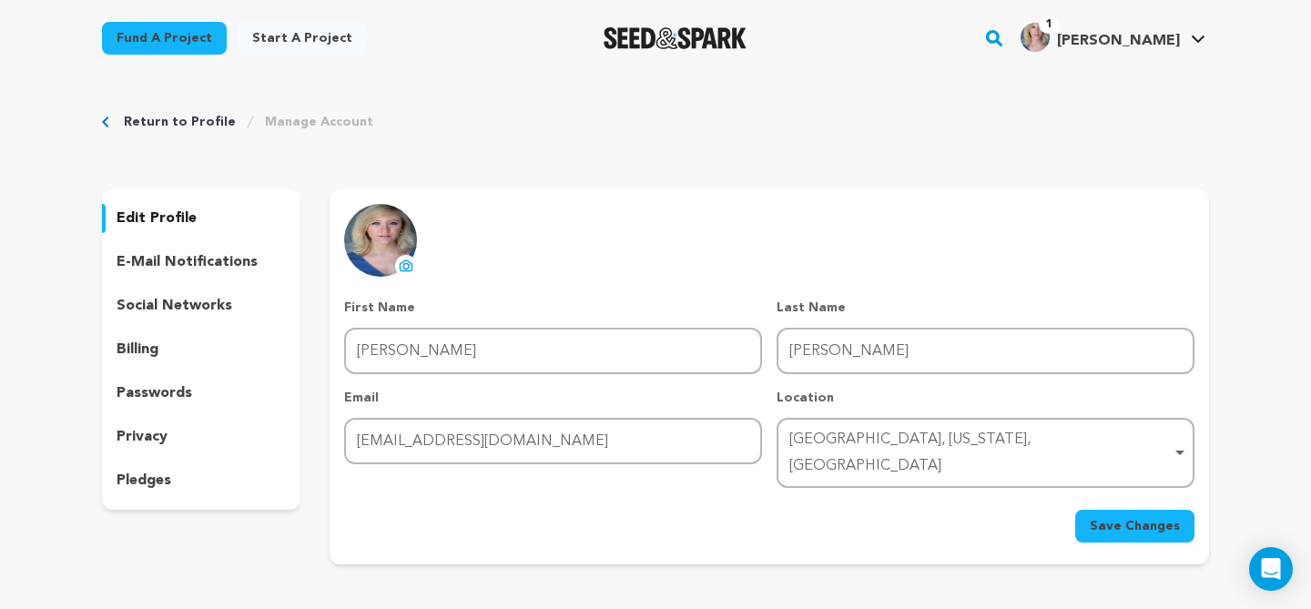
scroll to position [37, 0]
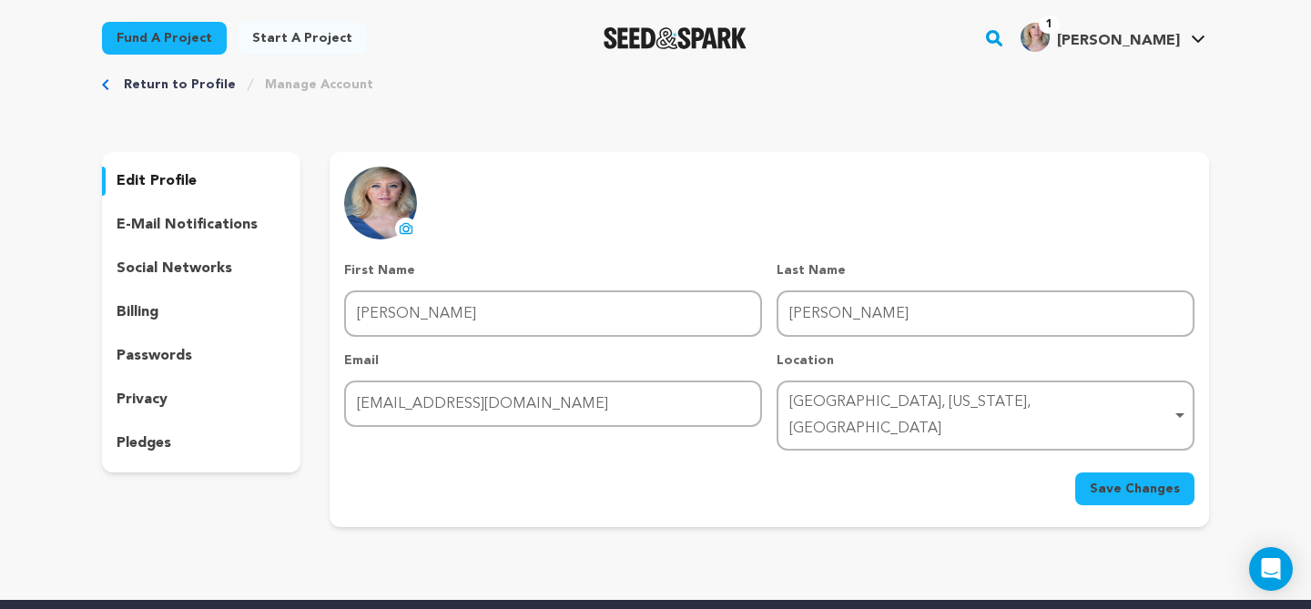
click at [405, 224] on icon at bounding box center [406, 228] width 15 height 15
click at [367, 218] on img at bounding box center [380, 203] width 73 height 73
click at [405, 231] on icon at bounding box center [406, 229] width 7 height 5
click at [131, 74] on div "Fund a project Start a project Search 1" at bounding box center [655, 38] width 1165 height 76
click at [128, 87] on link "Return to Profile" at bounding box center [180, 85] width 112 height 18
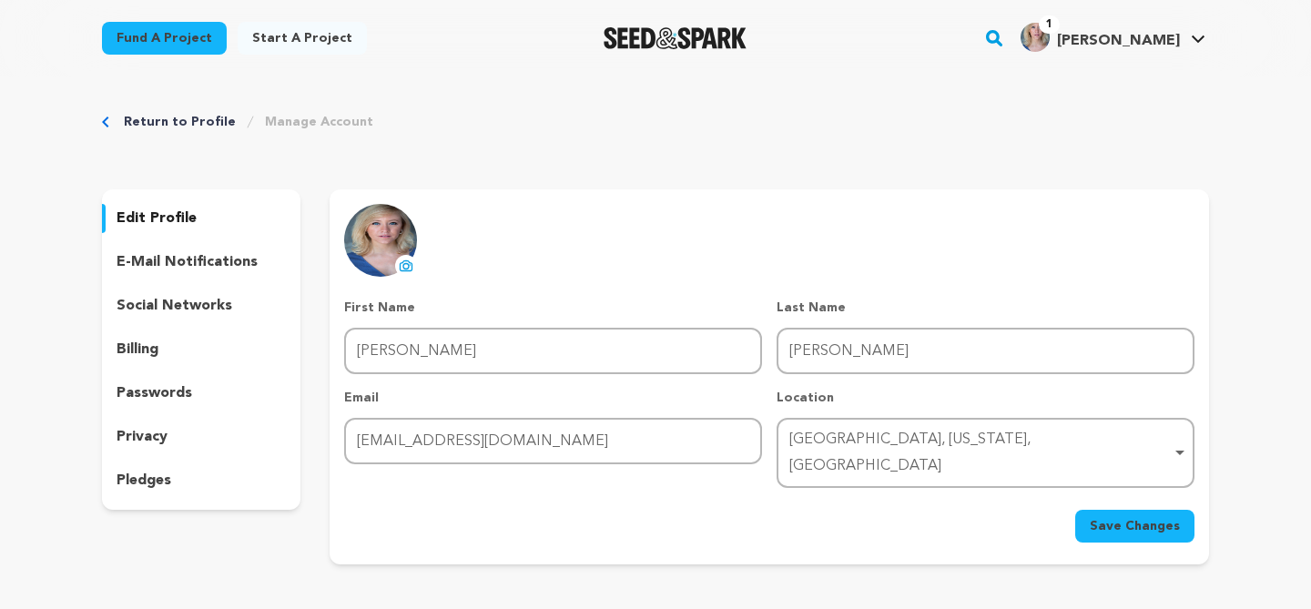
scroll to position [37, 0]
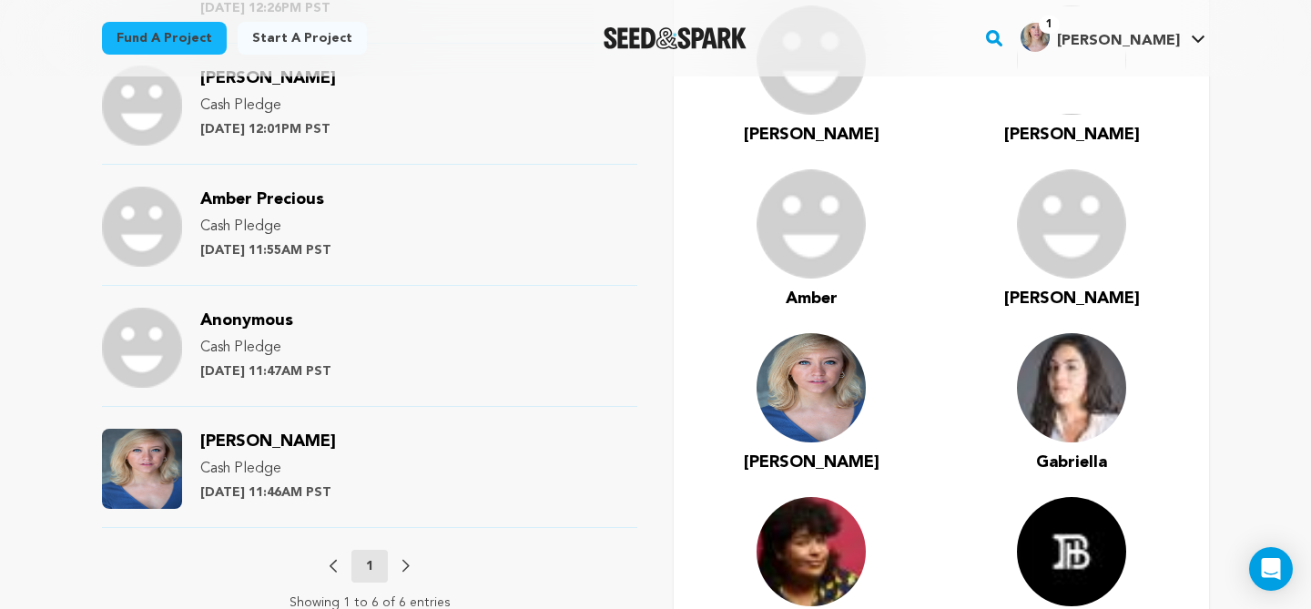
scroll to position [1501, 0]
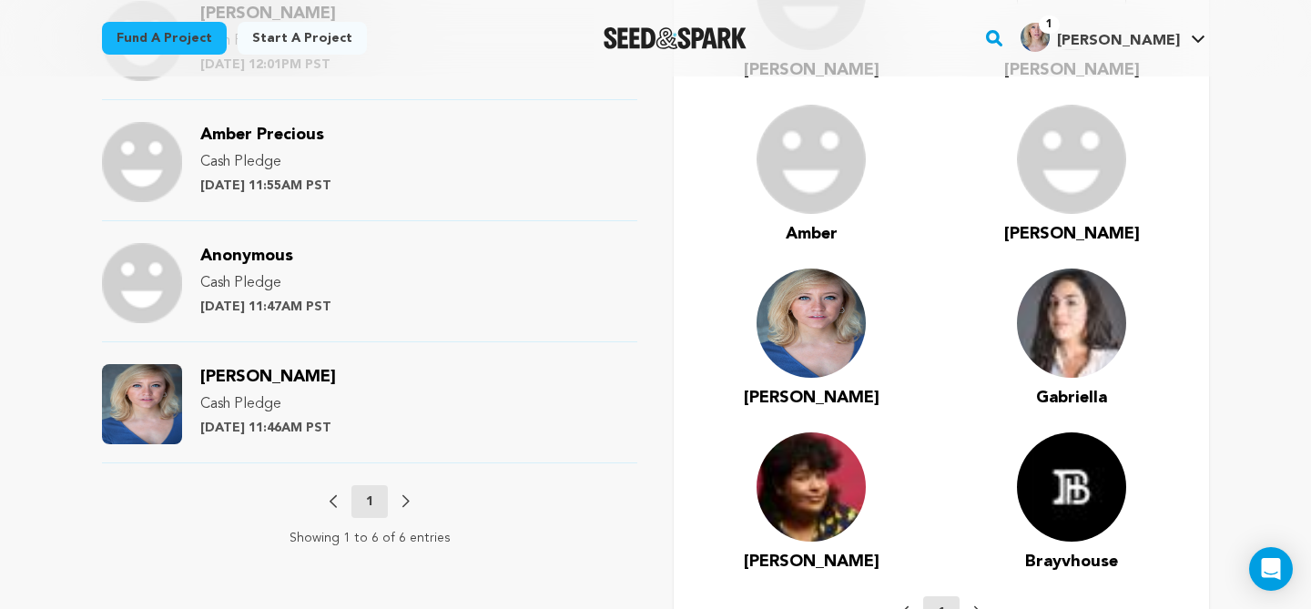
click at [820, 465] on img at bounding box center [810, 486] width 109 height 109
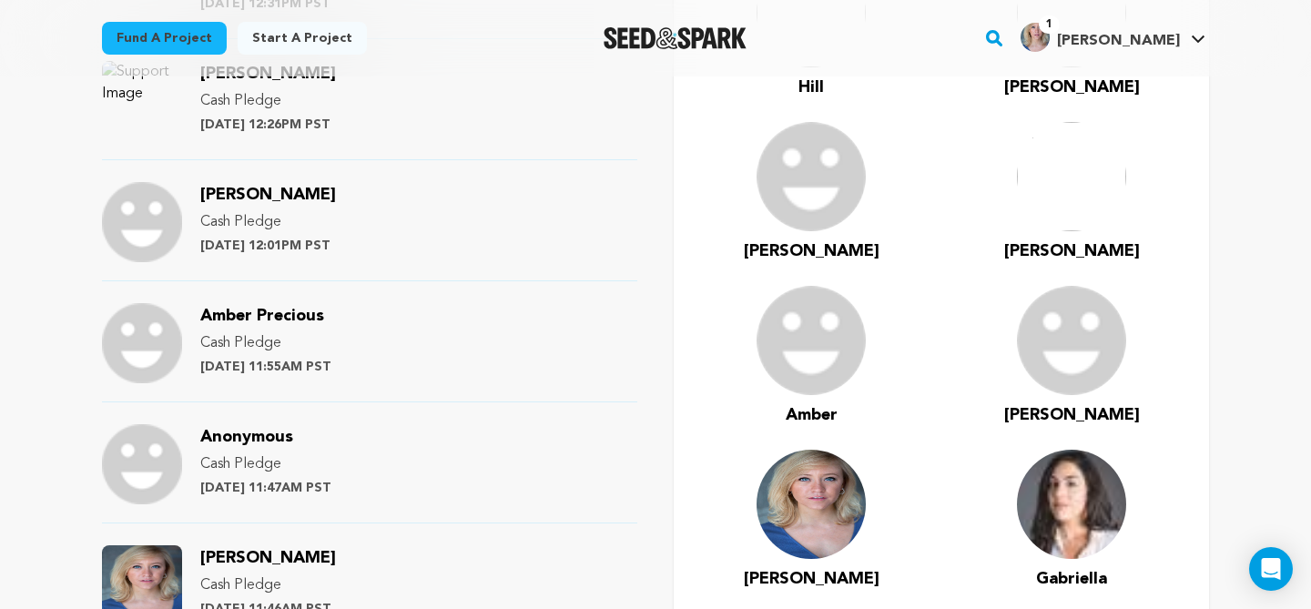
scroll to position [1584, 0]
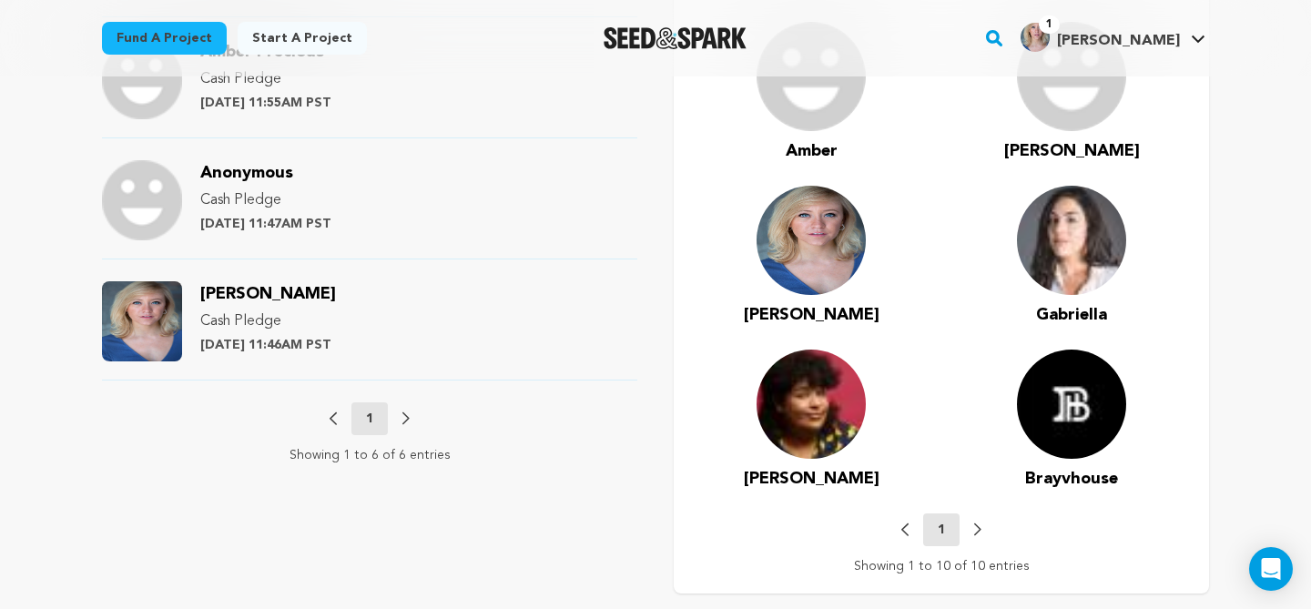
click at [811, 471] on span "Rocco" at bounding box center [812, 479] width 136 height 16
